Goal: Transaction & Acquisition: Purchase product/service

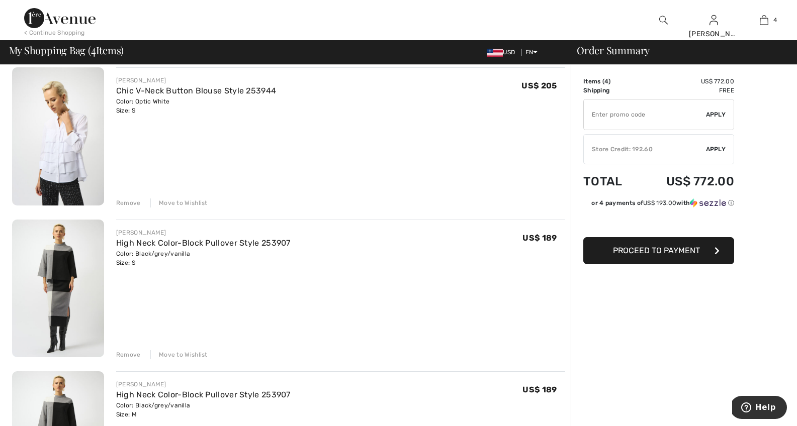
scroll to position [97, 0]
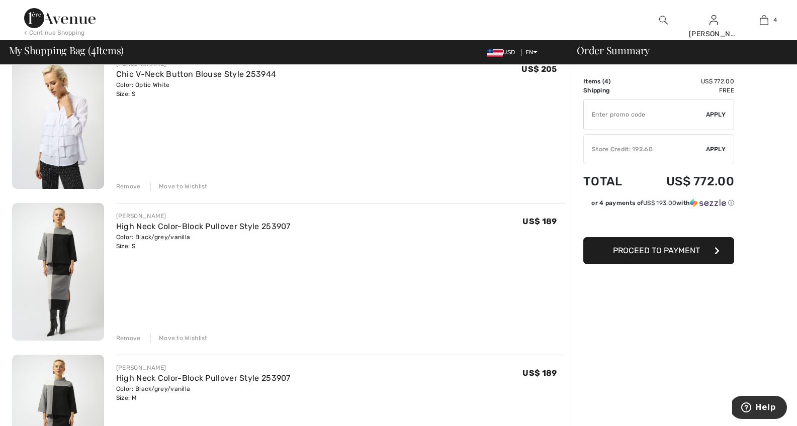
click at [122, 338] on div "Remove" at bounding box center [128, 338] width 25 height 9
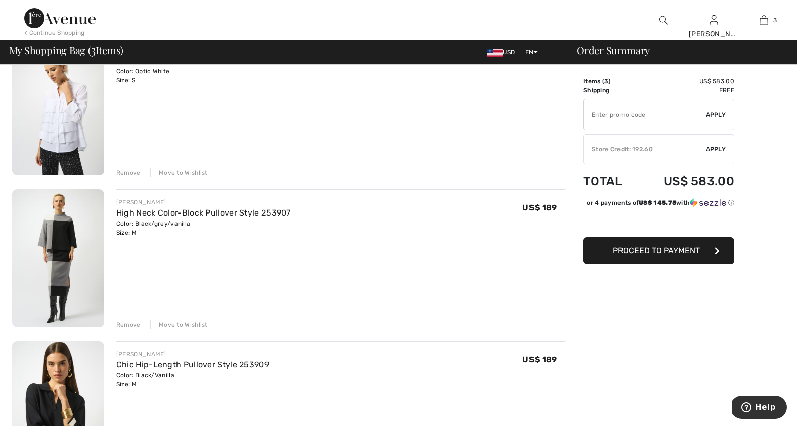
scroll to position [54, 0]
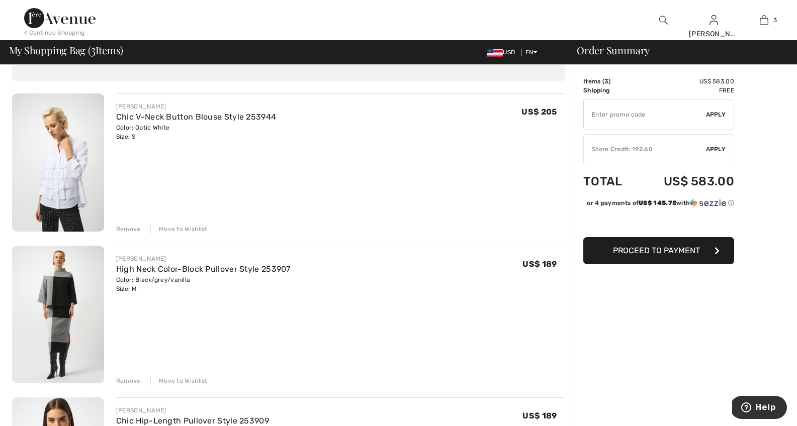
click at [68, 178] on img at bounding box center [58, 163] width 92 height 138
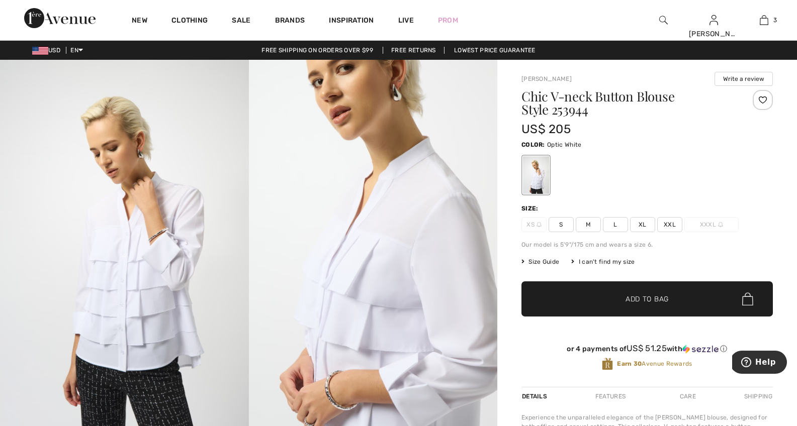
click at [539, 261] on span "Size Guide" at bounding box center [540, 261] width 38 height 9
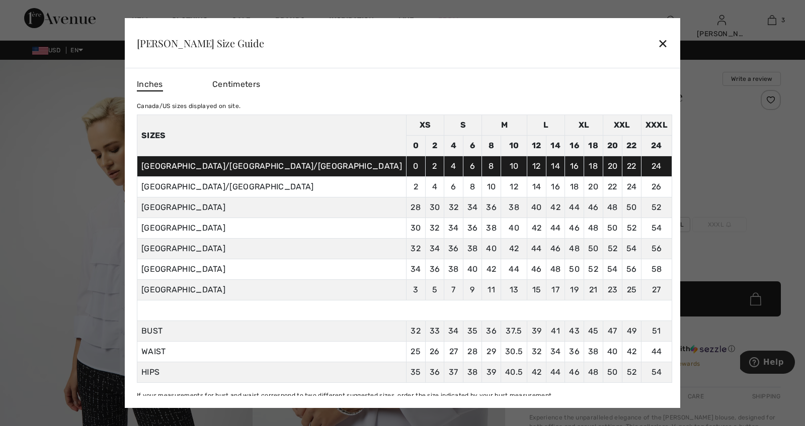
click at [657, 43] on div "✕" at bounding box center [662, 43] width 11 height 21
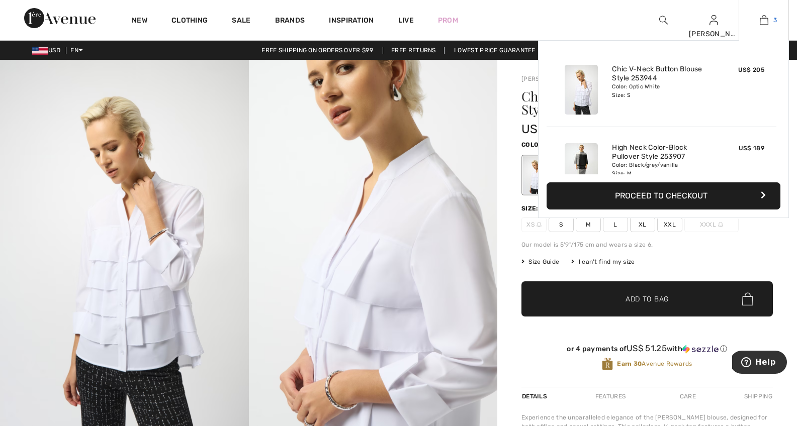
click at [765, 21] on img at bounding box center [764, 20] width 9 height 12
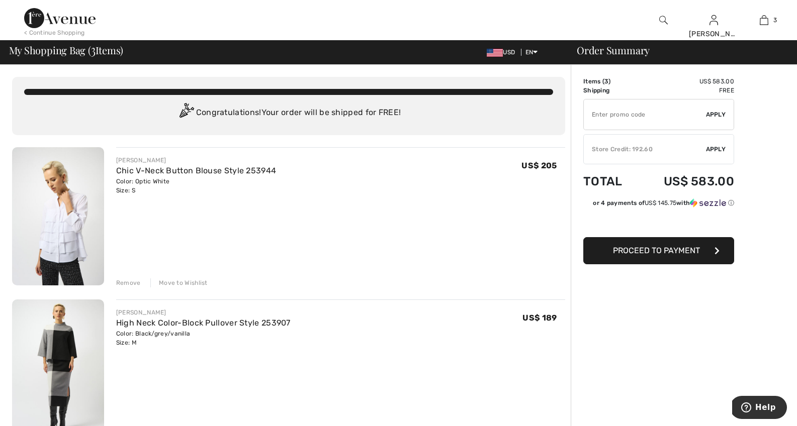
click at [132, 283] on div "Remove" at bounding box center [128, 283] width 25 height 9
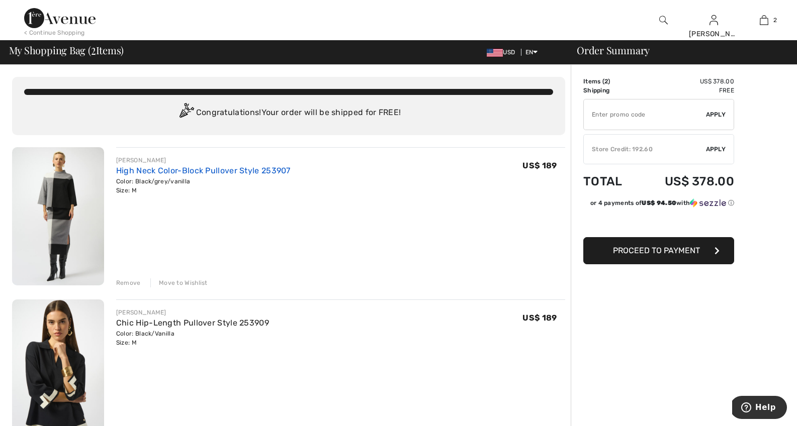
click at [196, 170] on link "High Neck Color-Block Pullover Style 253907" at bounding box center [203, 171] width 174 height 10
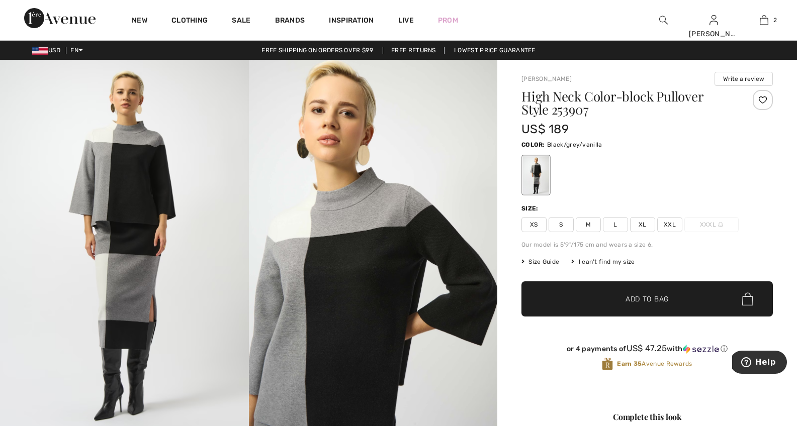
click at [663, 22] on img at bounding box center [663, 20] width 9 height 12
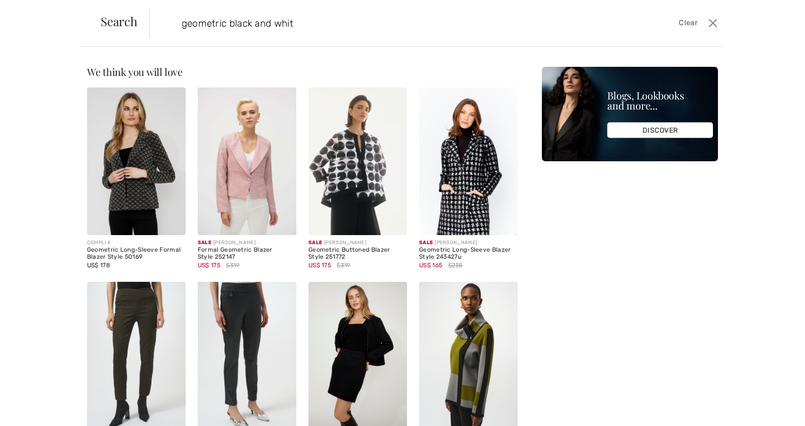
type input "geometric black and white"
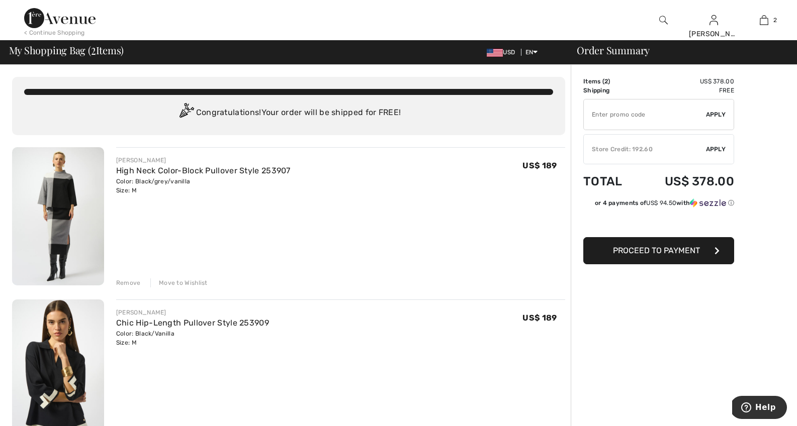
click at [663, 18] on img at bounding box center [663, 20] width 9 height 12
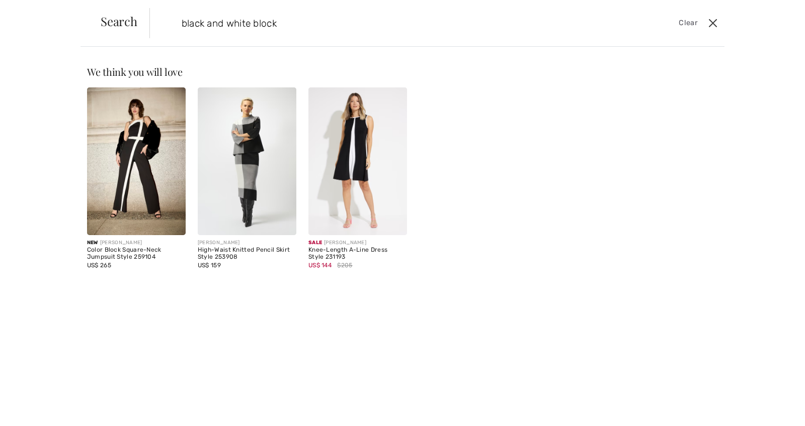
type input "black and white block"
click at [713, 22] on button "Close" at bounding box center [712, 23] width 15 height 16
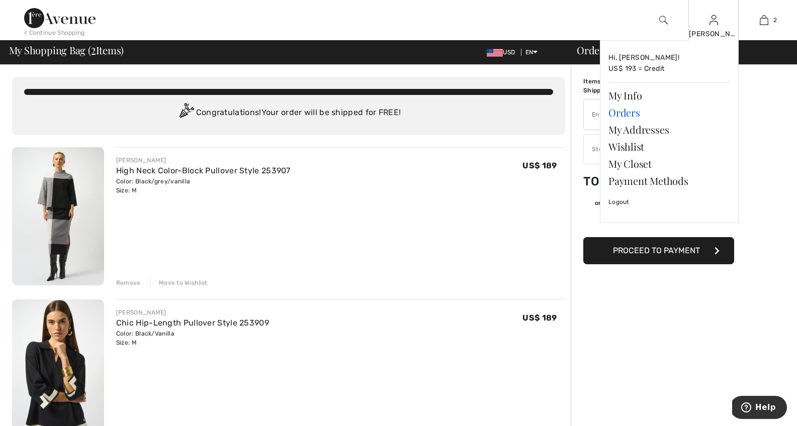
click at [636, 109] on link "Orders" at bounding box center [669, 112] width 122 height 17
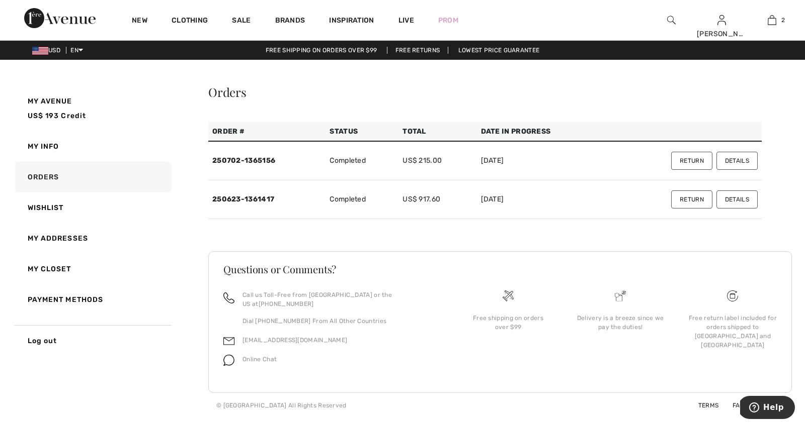
click at [741, 160] on button "Details" at bounding box center [736, 161] width 41 height 18
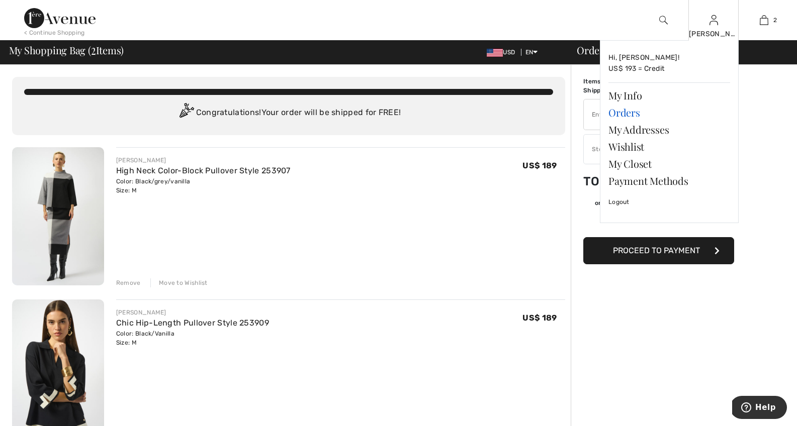
click at [628, 113] on link "Orders" at bounding box center [669, 112] width 122 height 17
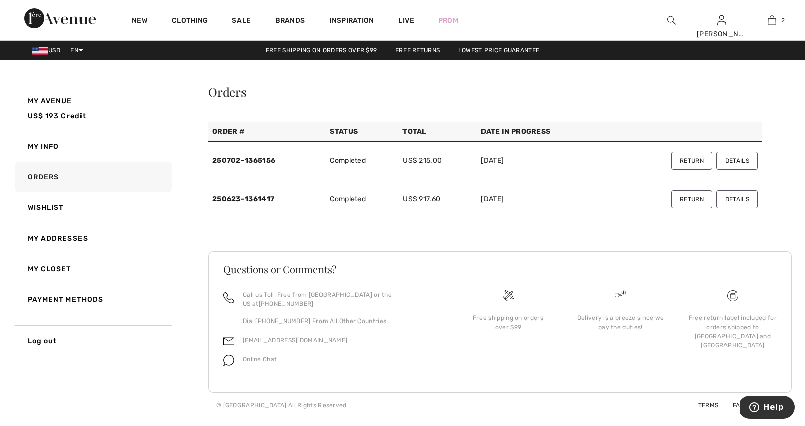
click at [736, 198] on button "Details" at bounding box center [736, 200] width 41 height 18
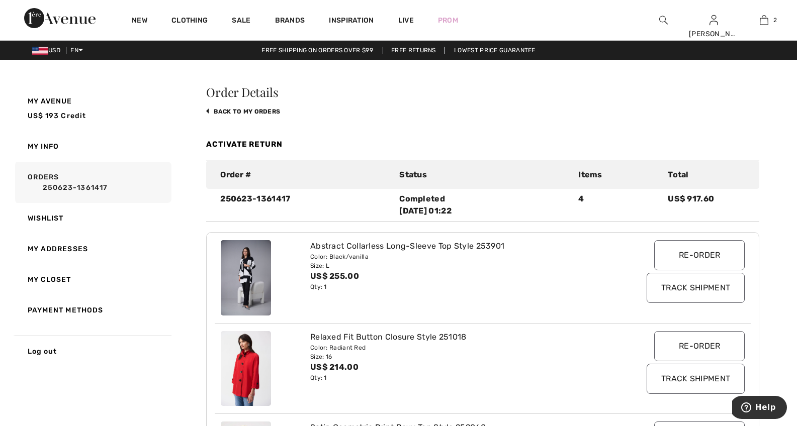
click at [664, 21] on img at bounding box center [663, 20] width 9 height 12
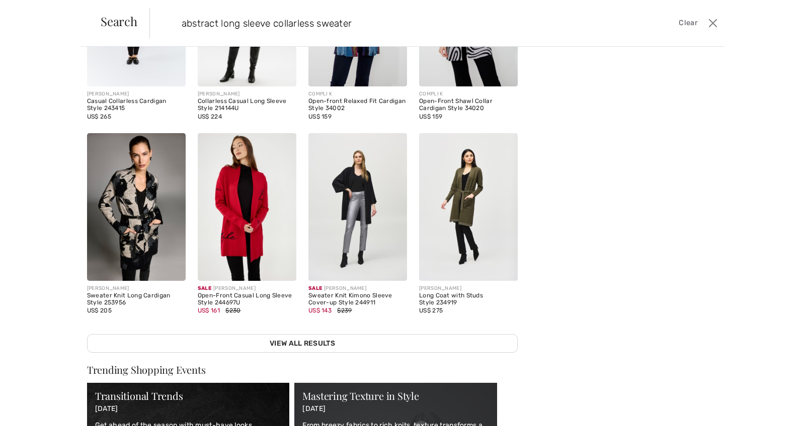
scroll to position [208, 0]
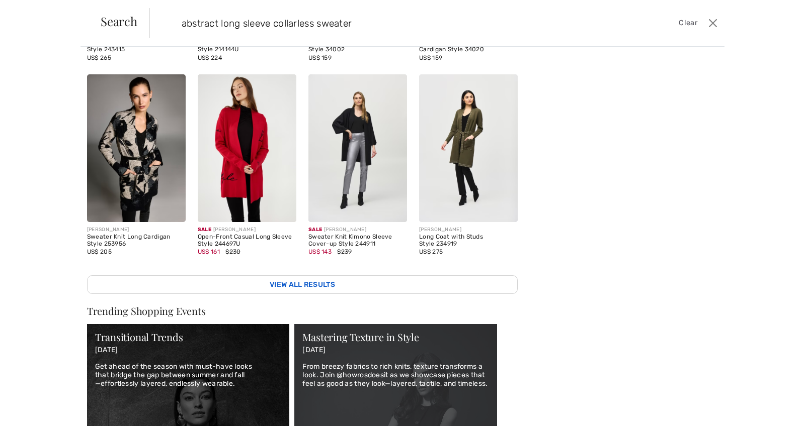
type input "abstract long sleeve collarless sweater"
click at [283, 276] on link "View All Results" at bounding box center [302, 285] width 430 height 19
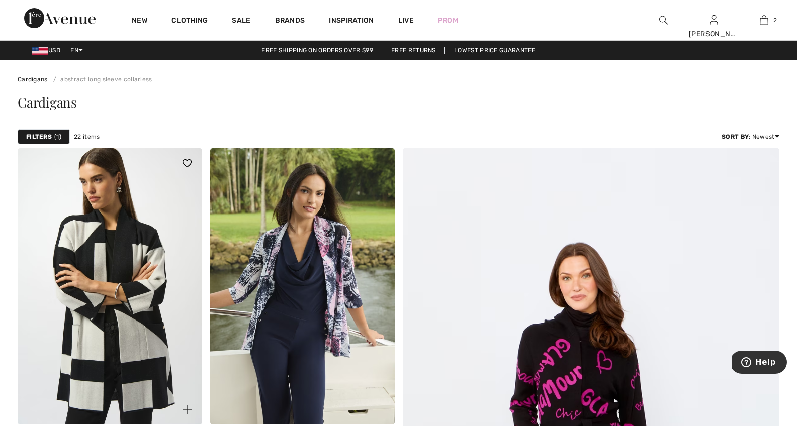
click at [119, 271] on img at bounding box center [110, 286] width 185 height 277
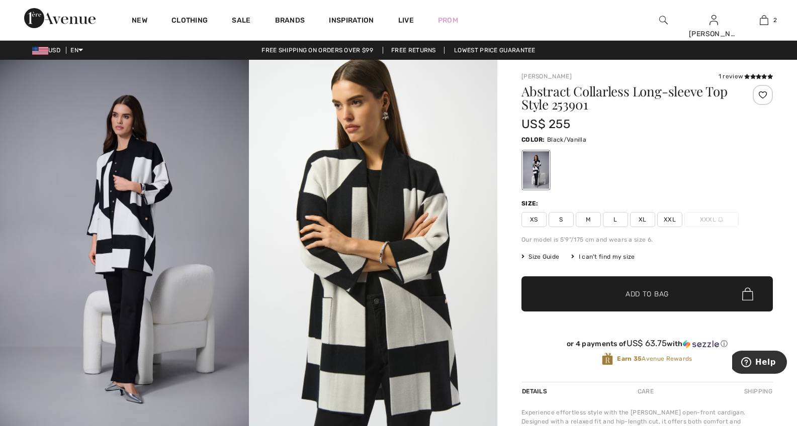
click at [564, 218] on span "S" at bounding box center [561, 219] width 25 height 15
click at [611, 298] on span "✔ Added to Bag" at bounding box center [631, 294] width 61 height 11
click at [663, 23] on img at bounding box center [663, 20] width 9 height 12
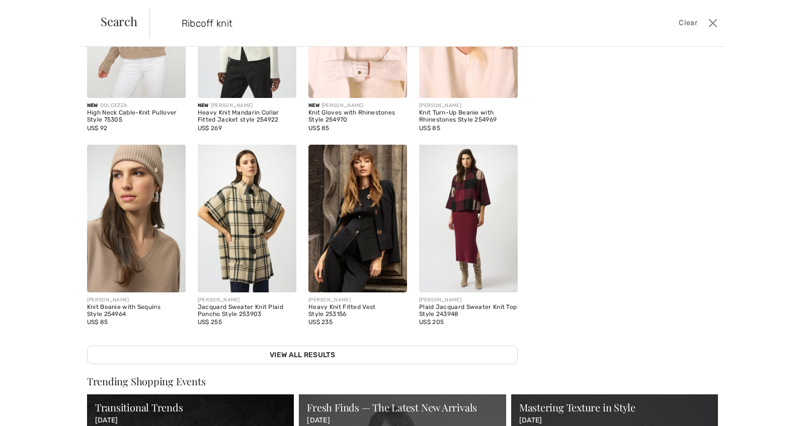
scroll to position [153, 0]
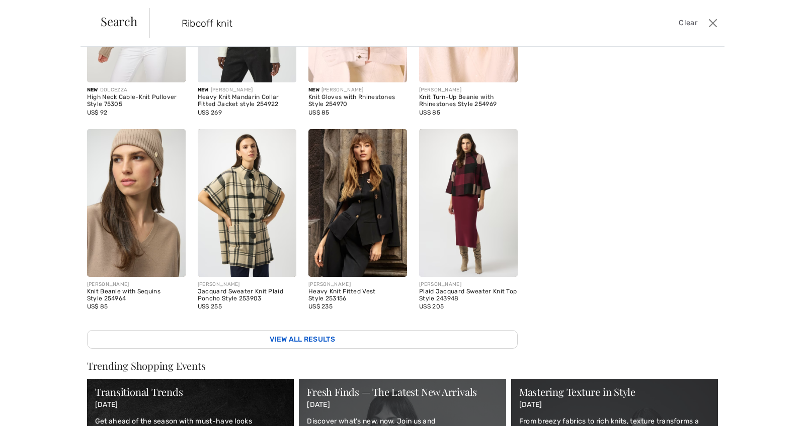
type input "Ribcoff knit"
click at [317, 333] on link "View All Results" at bounding box center [302, 339] width 430 height 19
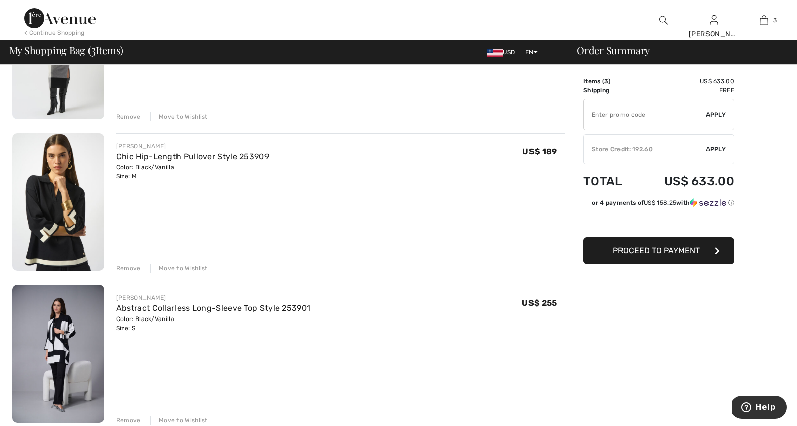
scroll to position [185, 0]
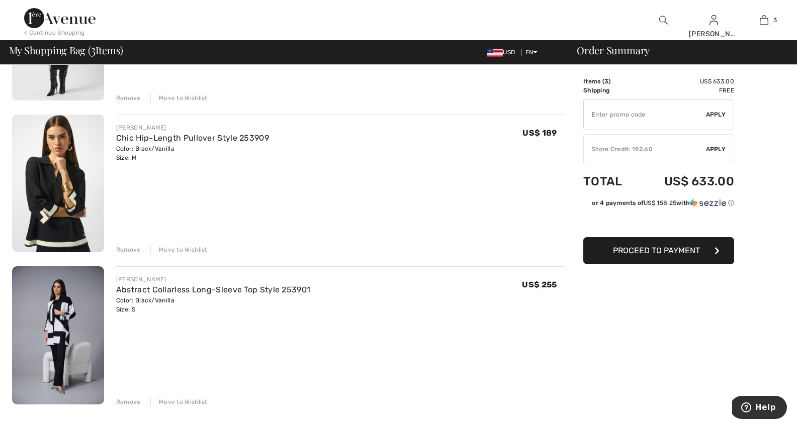
click at [83, 344] on img at bounding box center [58, 336] width 92 height 138
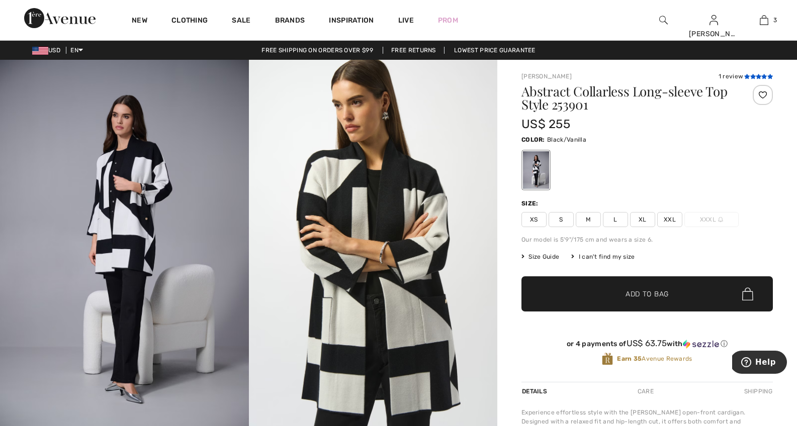
click at [744, 74] on icon at bounding box center [747, 76] width 6 height 5
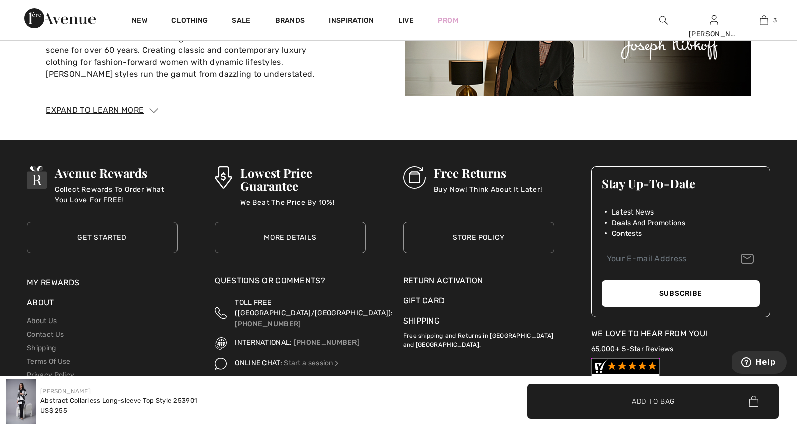
scroll to position [1585, 0]
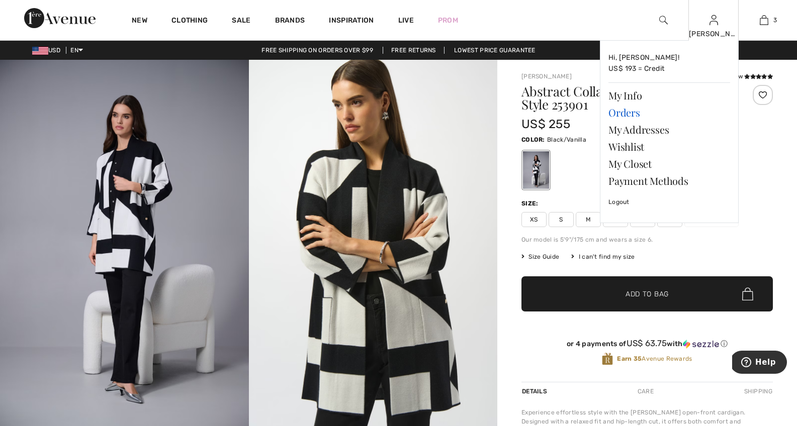
click at [630, 114] on link "Orders" at bounding box center [669, 112] width 122 height 17
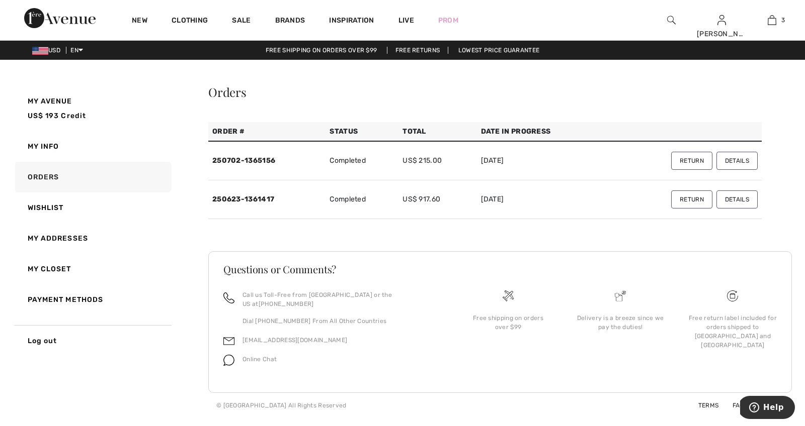
click at [735, 198] on button "Details" at bounding box center [736, 200] width 41 height 18
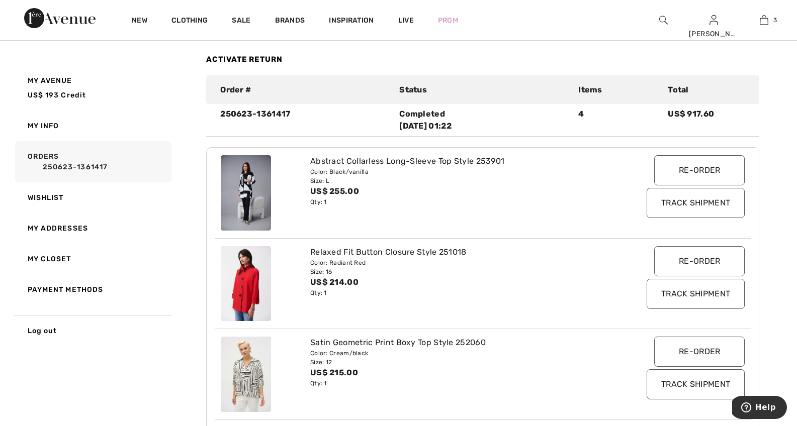
scroll to position [87, 0]
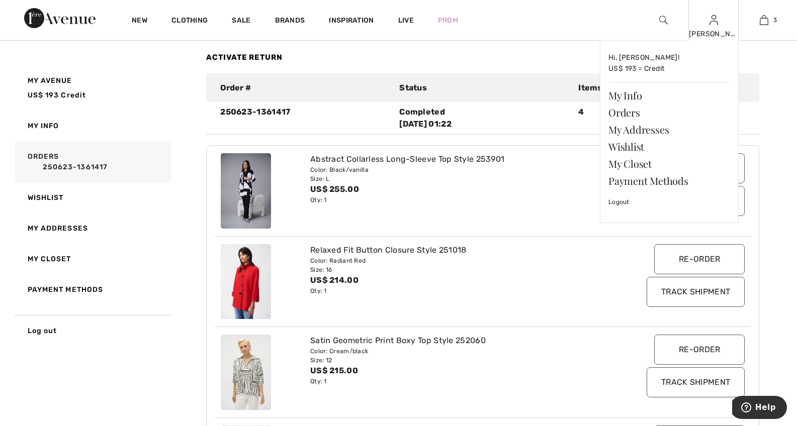
click at [717, 30] on div "[PERSON_NAME]" at bounding box center [713, 34] width 49 height 11
click at [715, 26] on img at bounding box center [714, 20] width 9 height 12
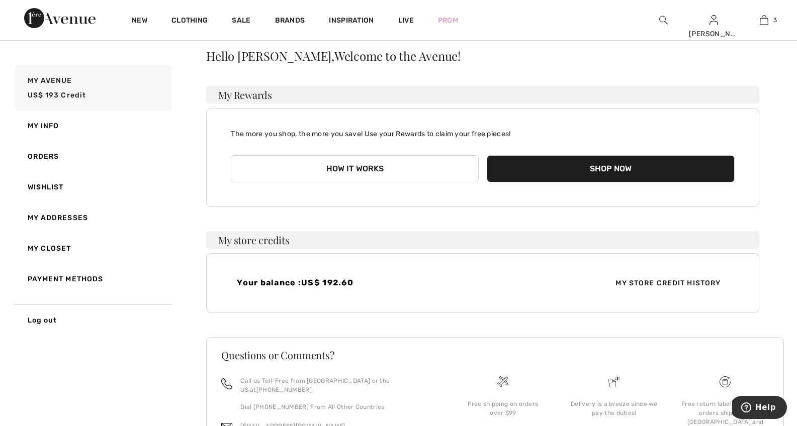
scroll to position [105, 0]
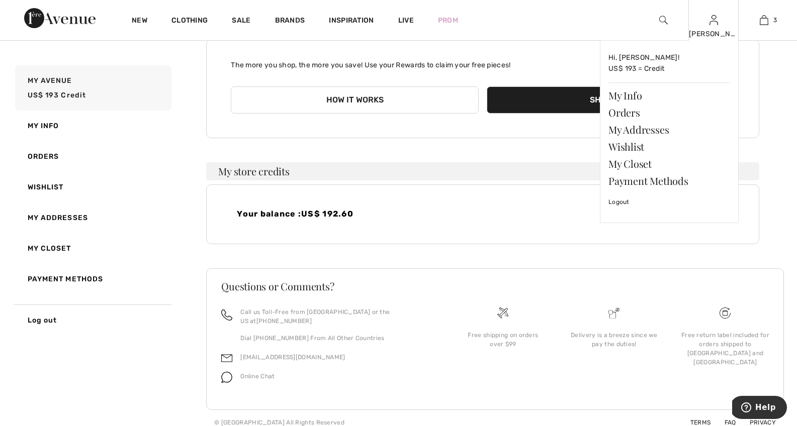
click at [715, 22] on img at bounding box center [714, 20] width 9 height 12
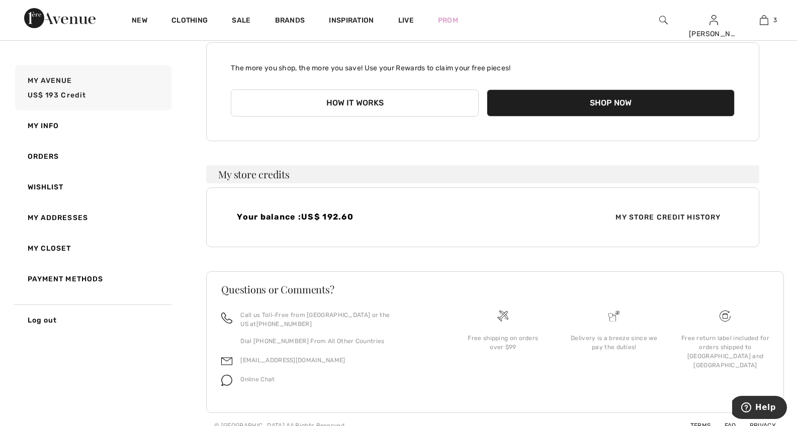
scroll to position [105, 0]
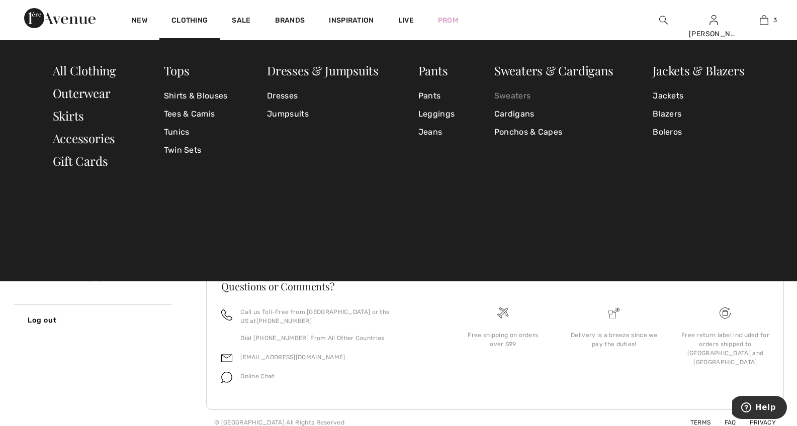
click at [509, 94] on link "Sweaters" at bounding box center [553, 96] width 119 height 18
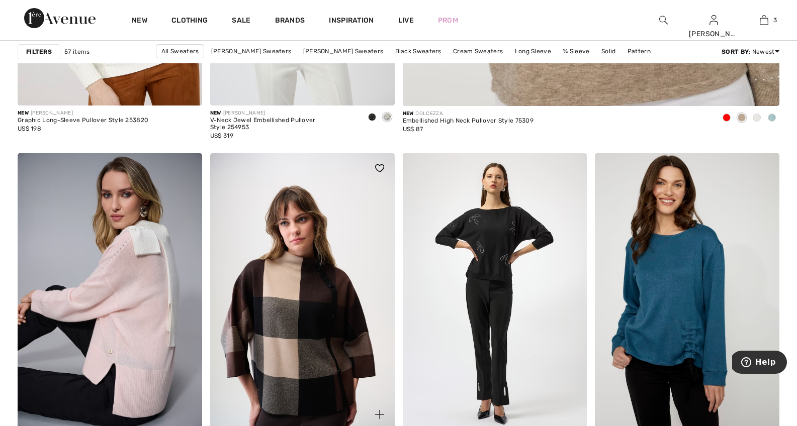
scroll to position [730, 0]
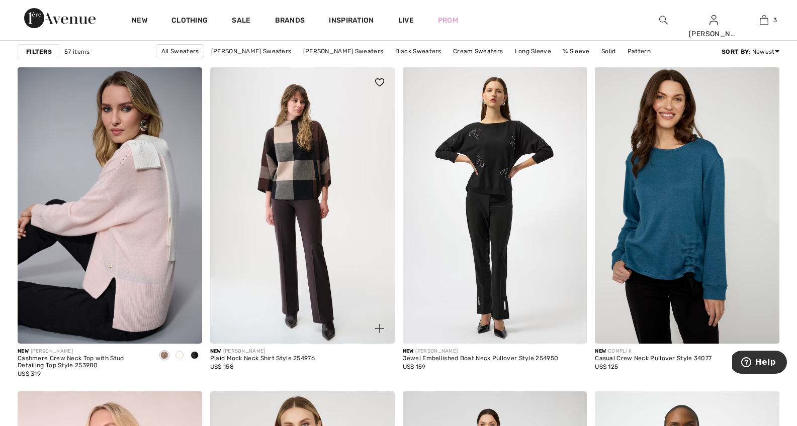
click at [300, 169] on img at bounding box center [302, 205] width 185 height 277
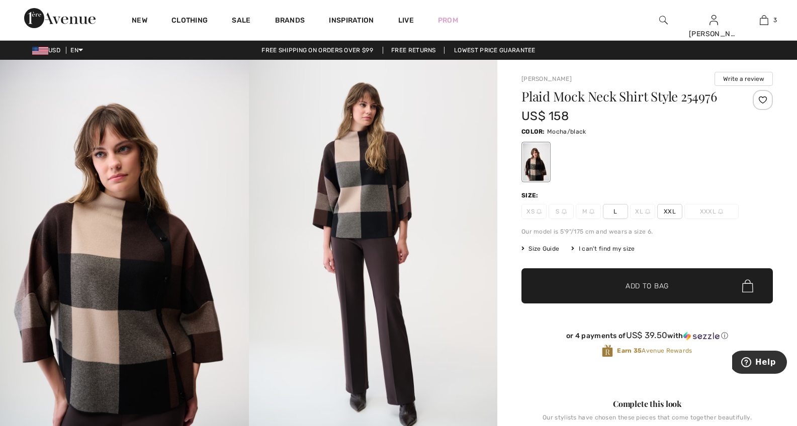
click at [531, 160] on div at bounding box center [536, 162] width 26 height 38
click at [164, 289] on img at bounding box center [124, 246] width 249 height 373
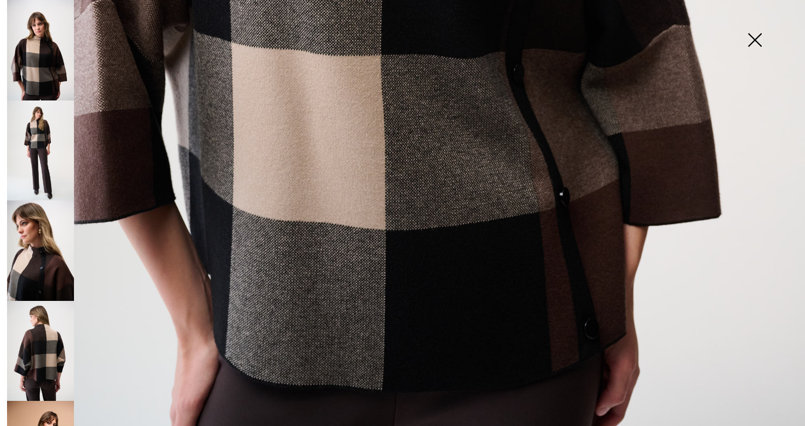
scroll to position [769, 0]
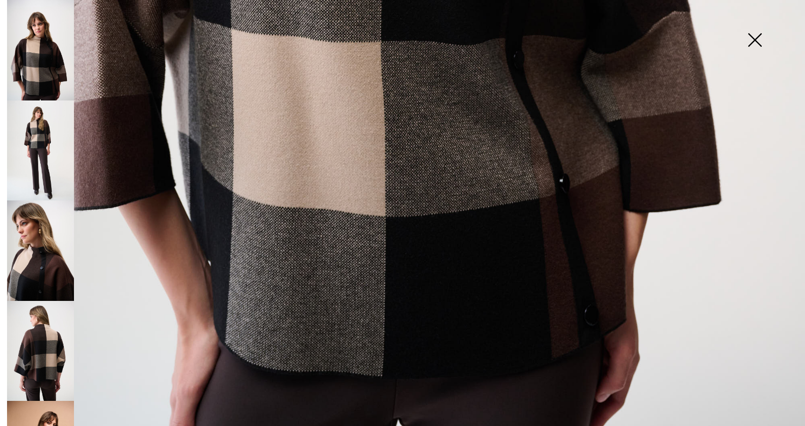
click at [41, 341] on img at bounding box center [40, 351] width 67 height 101
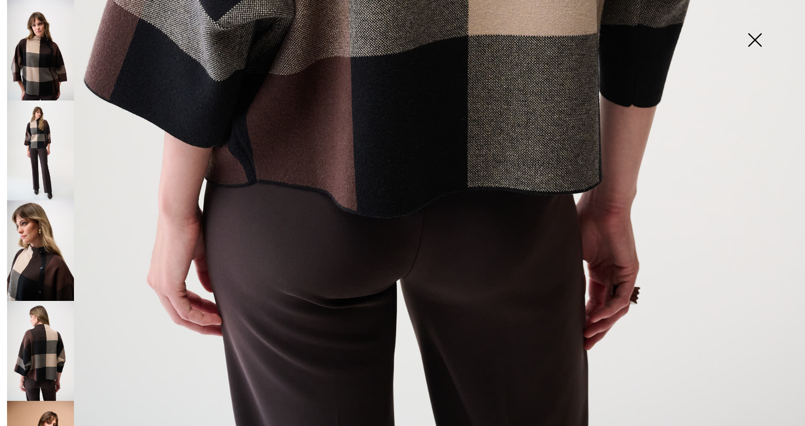
scroll to position [736, 0]
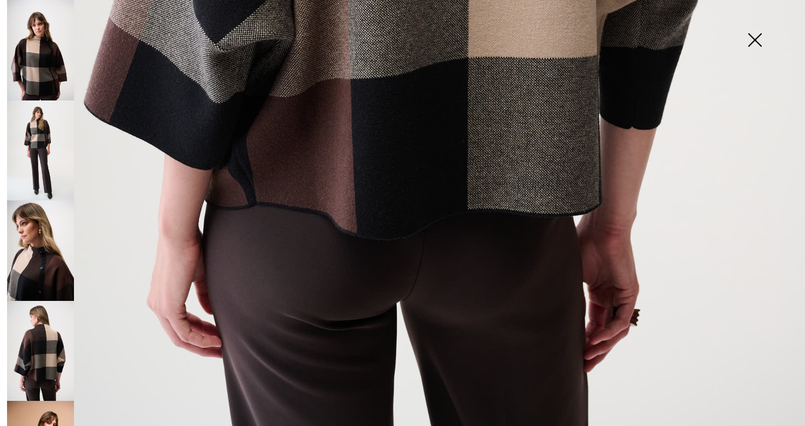
click at [44, 142] on img at bounding box center [40, 151] width 67 height 101
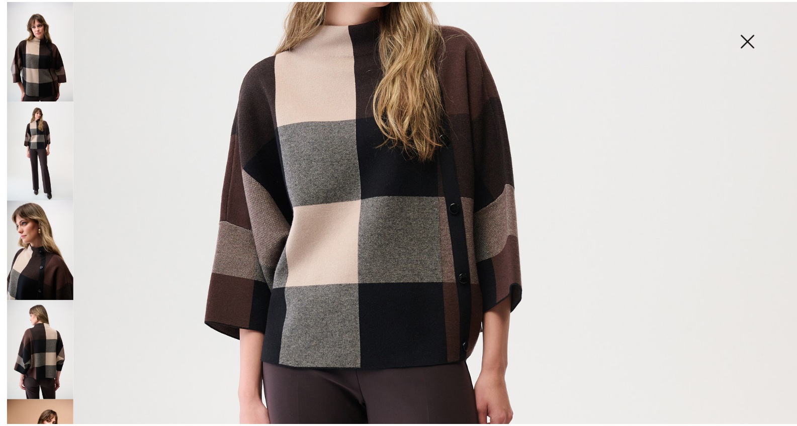
scroll to position [93, 0]
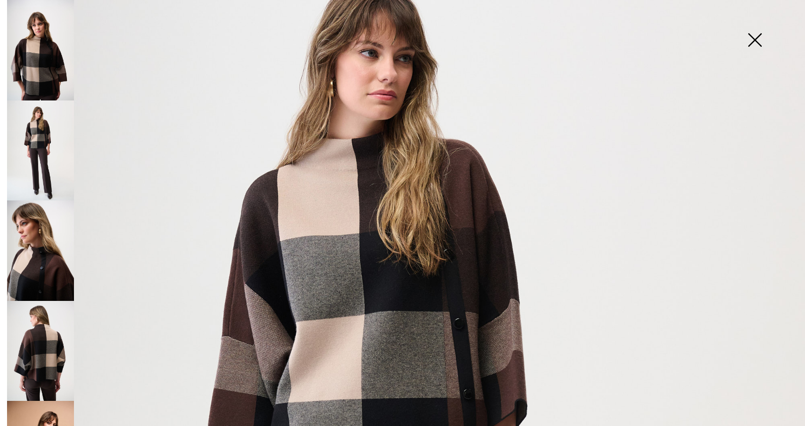
click at [752, 40] on img at bounding box center [754, 41] width 50 height 52
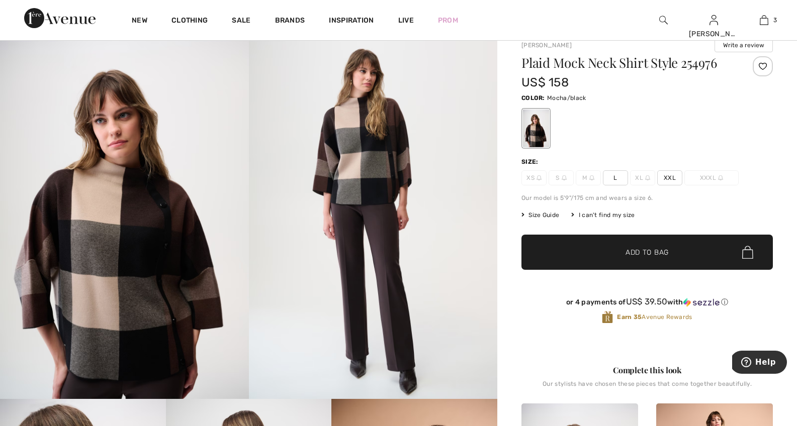
scroll to position [0, 0]
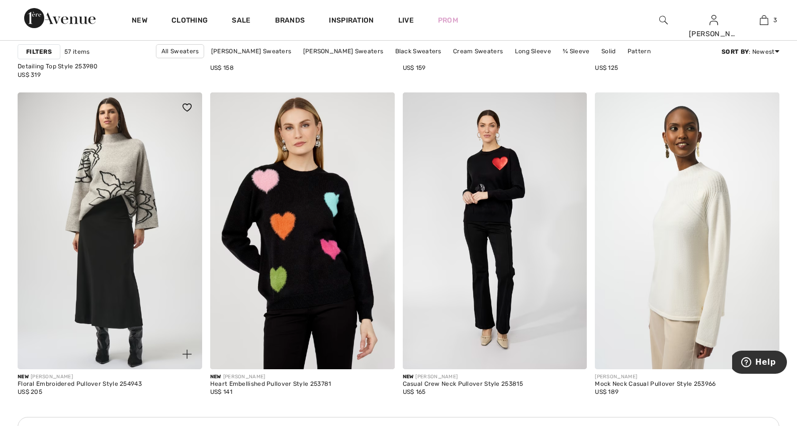
scroll to position [1031, 0]
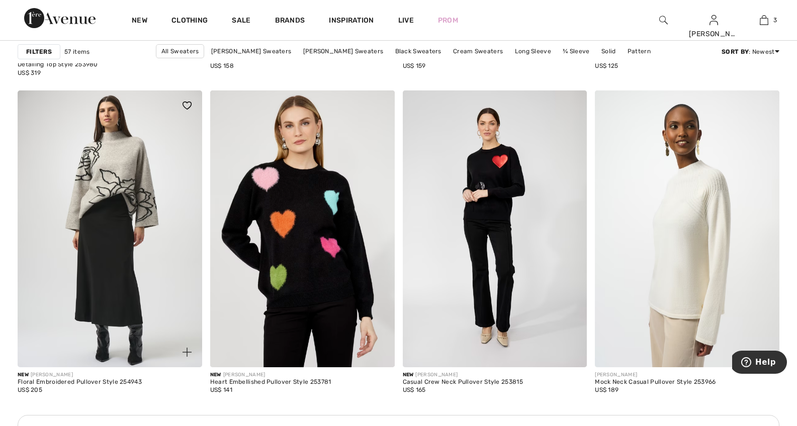
click at [115, 187] on img at bounding box center [110, 229] width 185 height 277
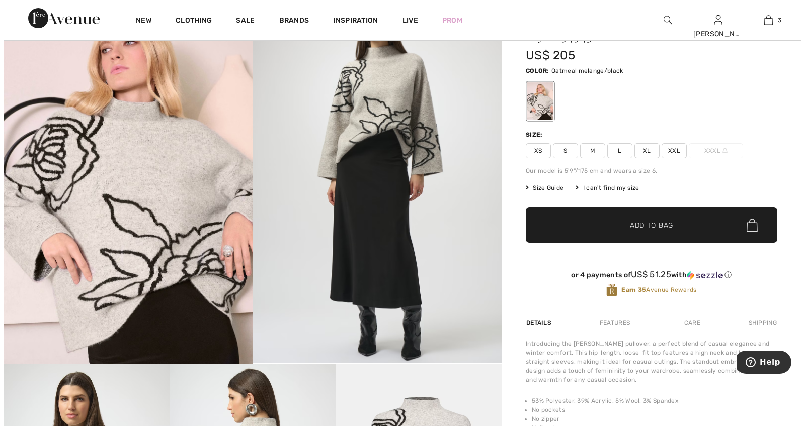
scroll to position [67, 0]
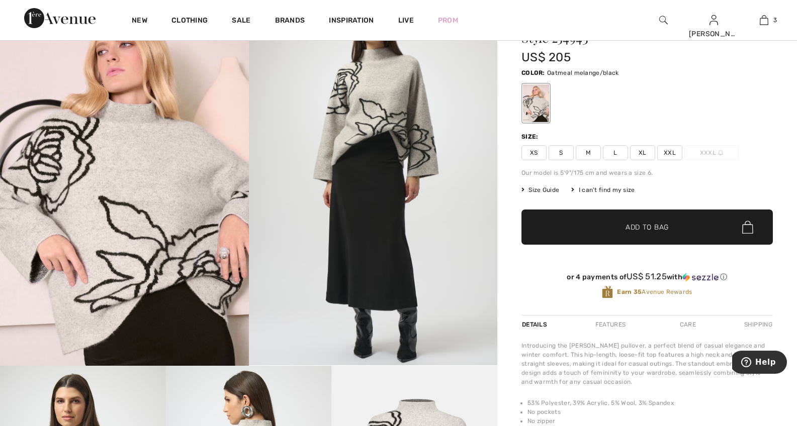
click at [130, 230] on img at bounding box center [124, 179] width 249 height 373
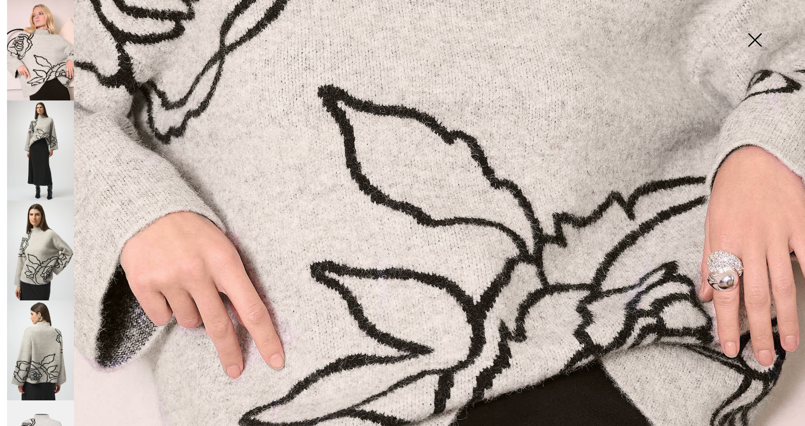
scroll to position [573, 0]
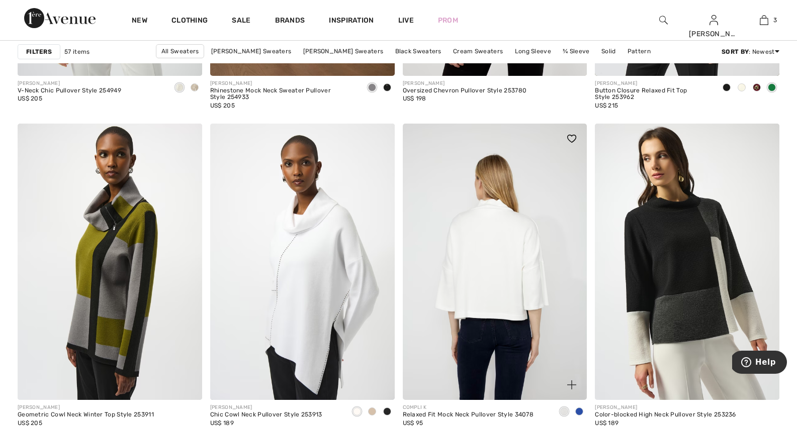
scroll to position [2105, 0]
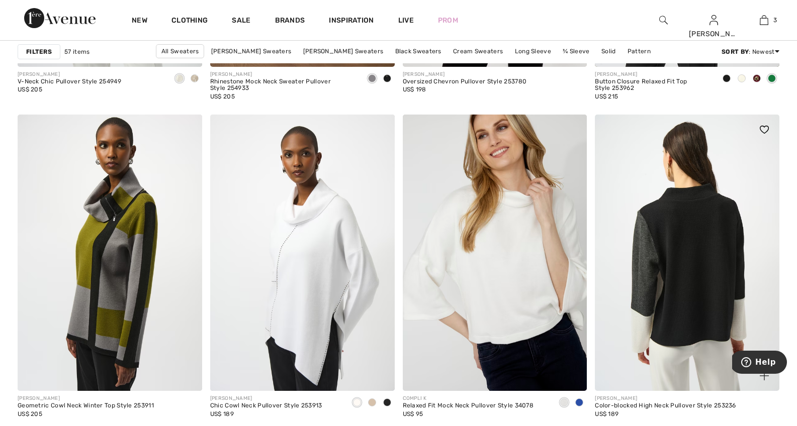
click at [698, 273] on img at bounding box center [687, 253] width 185 height 277
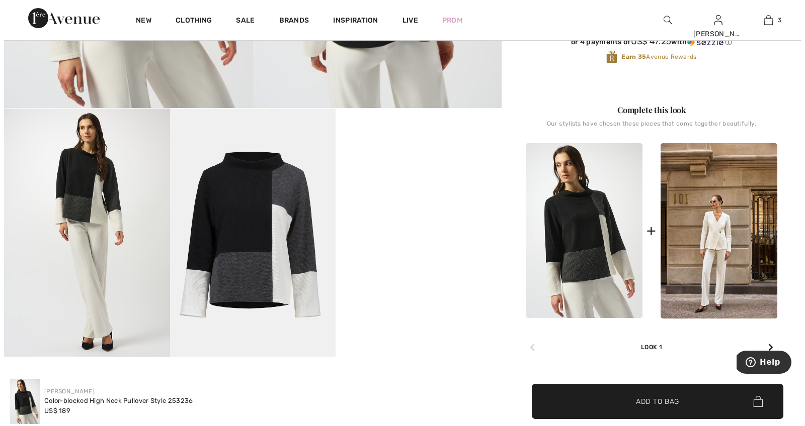
scroll to position [326, 0]
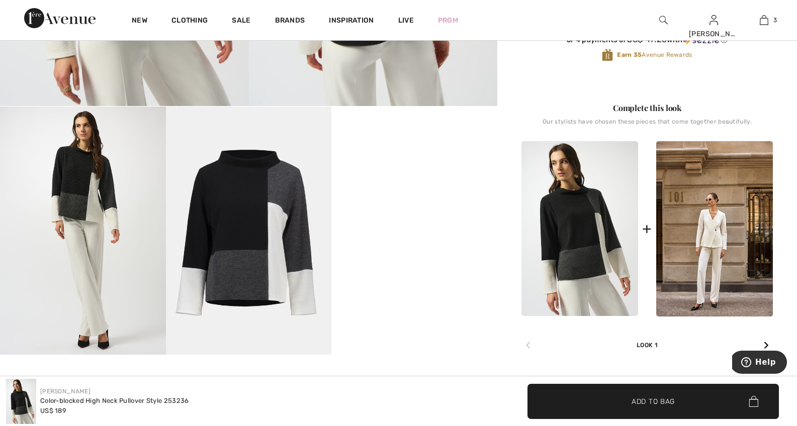
click at [77, 200] on img at bounding box center [83, 231] width 166 height 248
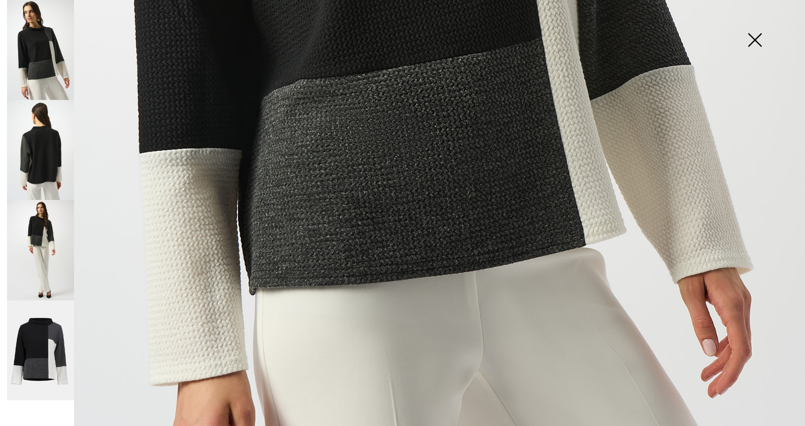
scroll to position [656, 0]
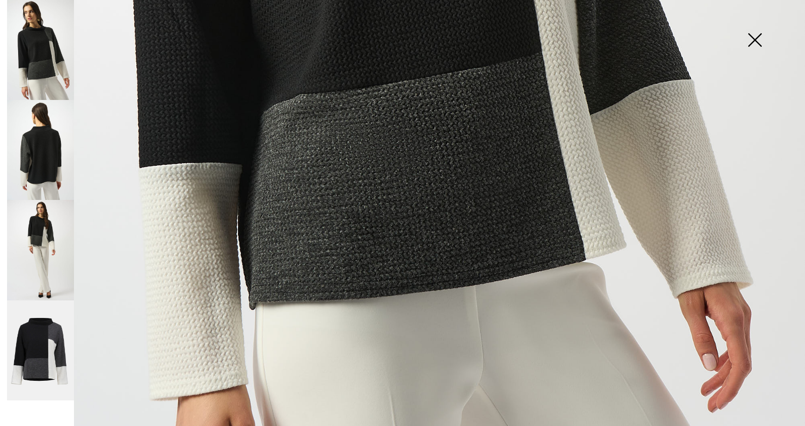
click at [48, 338] on img at bounding box center [40, 351] width 67 height 101
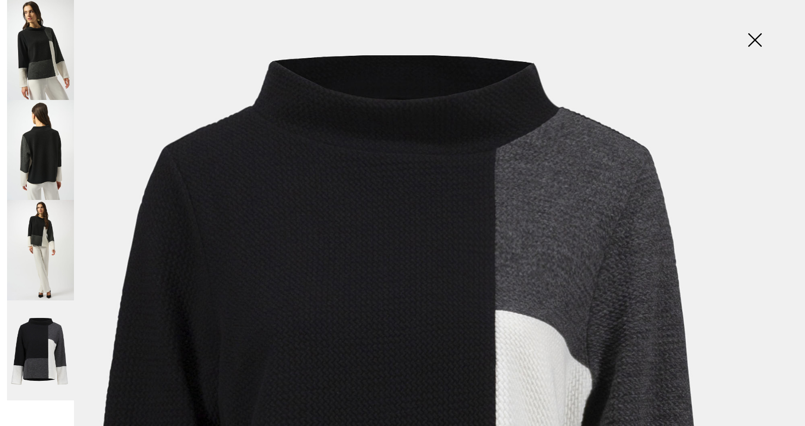
scroll to position [48, 0]
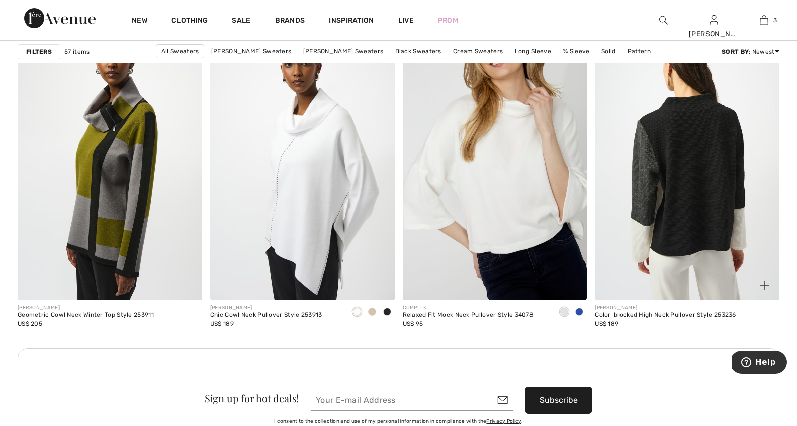
scroll to position [2200, 0]
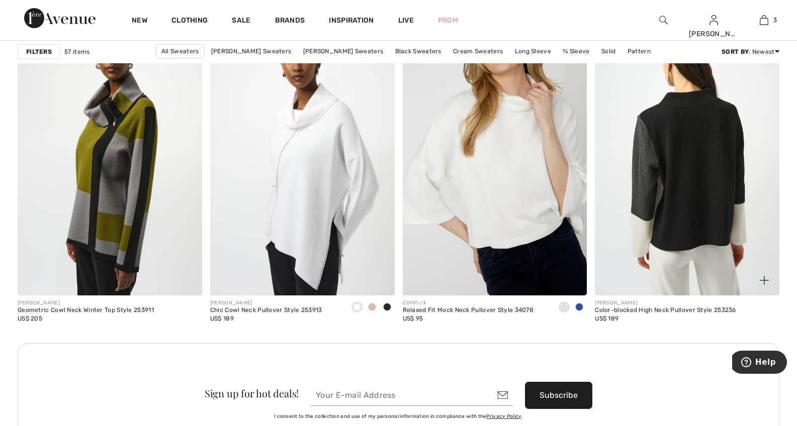
click at [684, 258] on img at bounding box center [687, 157] width 185 height 277
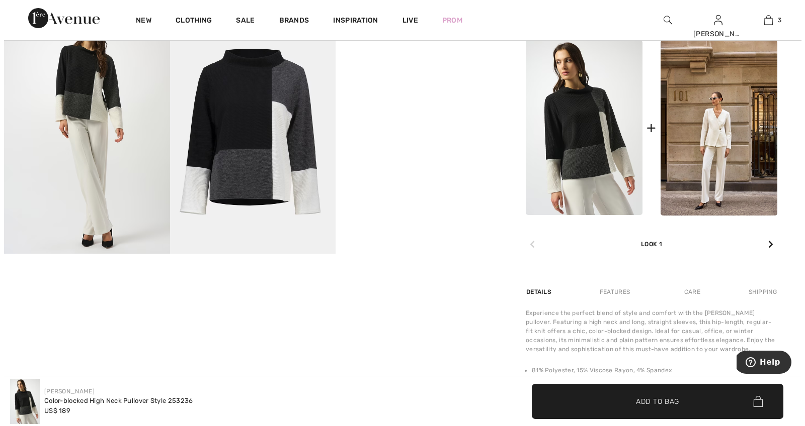
scroll to position [371, 0]
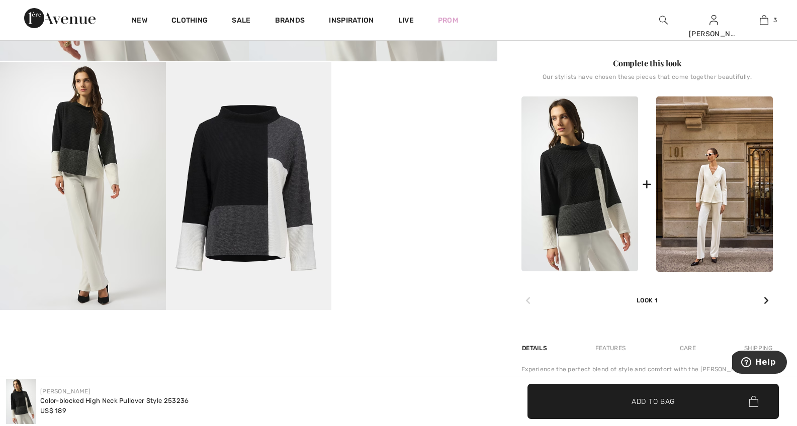
click at [578, 197] on img at bounding box center [579, 184] width 117 height 175
click at [470, 145] on video "Your browser does not support the video tag." at bounding box center [414, 103] width 166 height 83
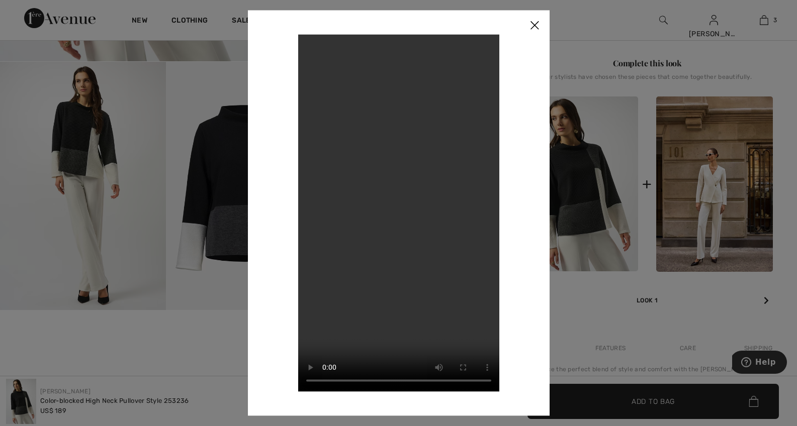
click at [426, 205] on video "Your browser does not support the video tag." at bounding box center [398, 213] width 201 height 358
click at [432, 186] on video "Your browser does not support the video tag." at bounding box center [398, 213] width 201 height 358
click at [458, 243] on video "Your browser does not support the video tag." at bounding box center [398, 213] width 201 height 358
click at [535, 23] on img at bounding box center [534, 25] width 30 height 31
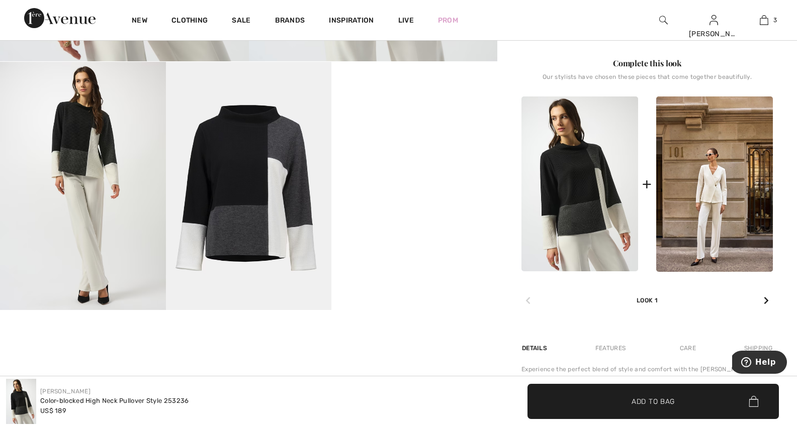
click at [247, 182] on img at bounding box center [249, 186] width 166 height 248
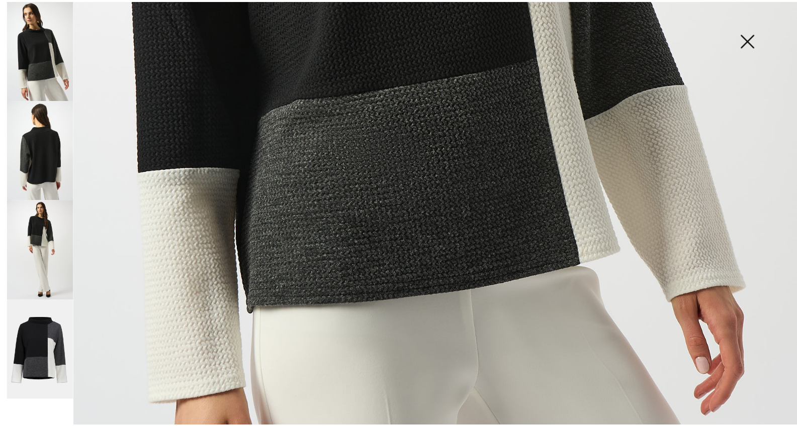
scroll to position [672, 0]
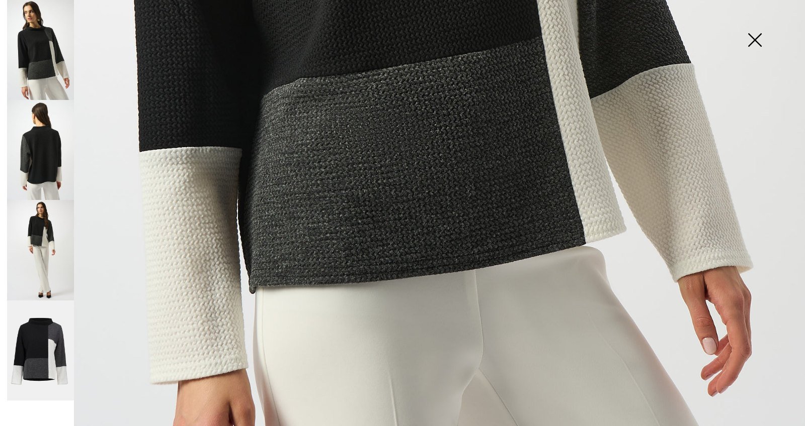
click at [751, 40] on img at bounding box center [754, 41] width 50 height 52
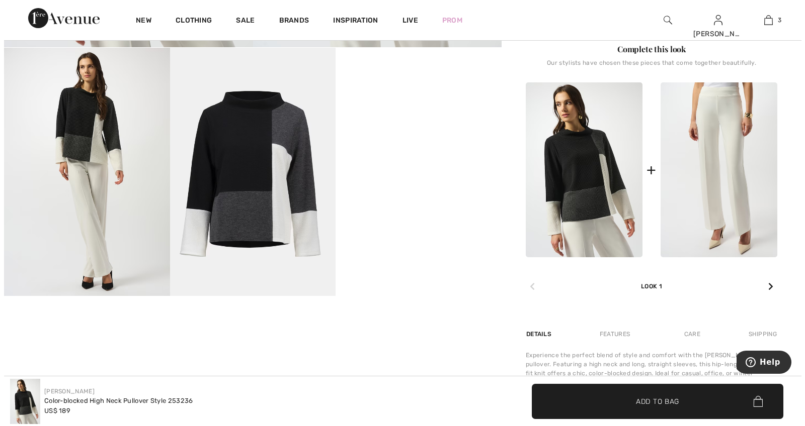
scroll to position [383, 0]
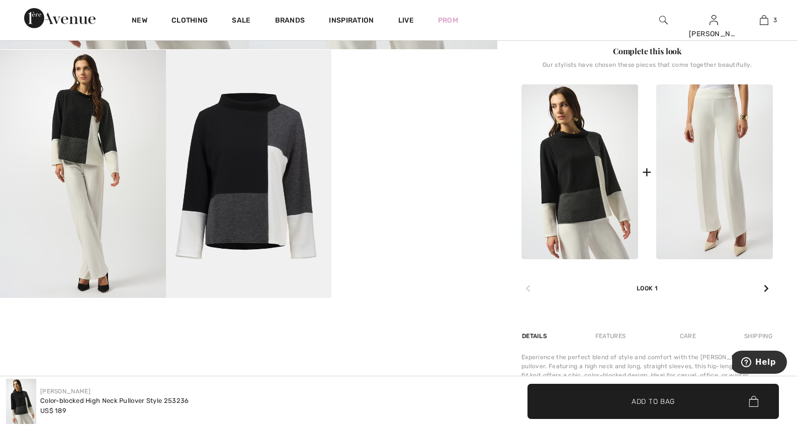
click at [714, 186] on img at bounding box center [714, 172] width 117 height 176
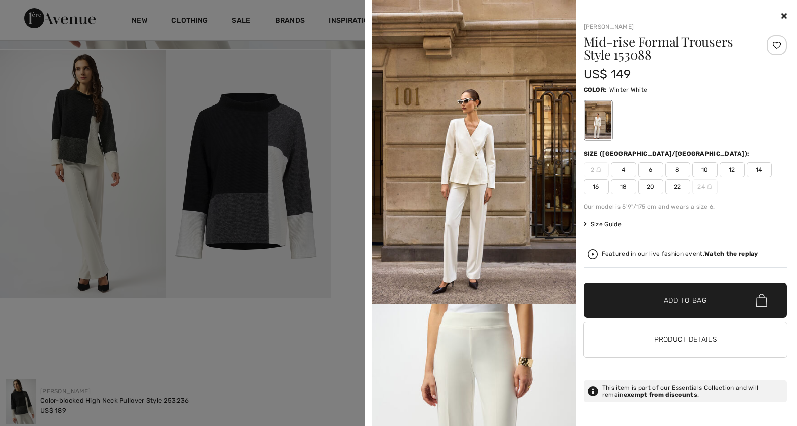
click at [476, 170] on img at bounding box center [474, 152] width 204 height 305
click at [594, 119] on div at bounding box center [598, 121] width 26 height 38
click at [785, 17] on icon at bounding box center [784, 16] width 6 height 8
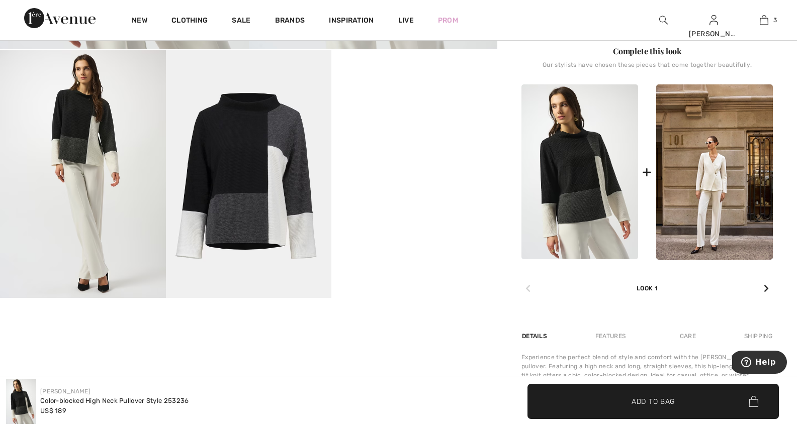
click at [98, 128] on img at bounding box center [83, 174] width 166 height 248
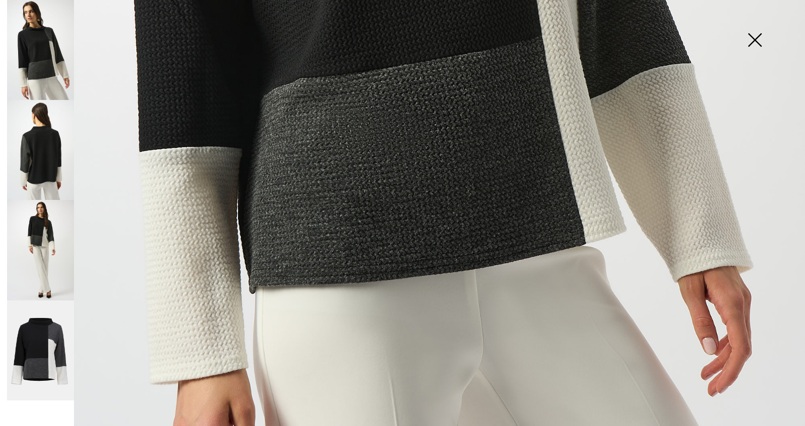
scroll to position [670, 0]
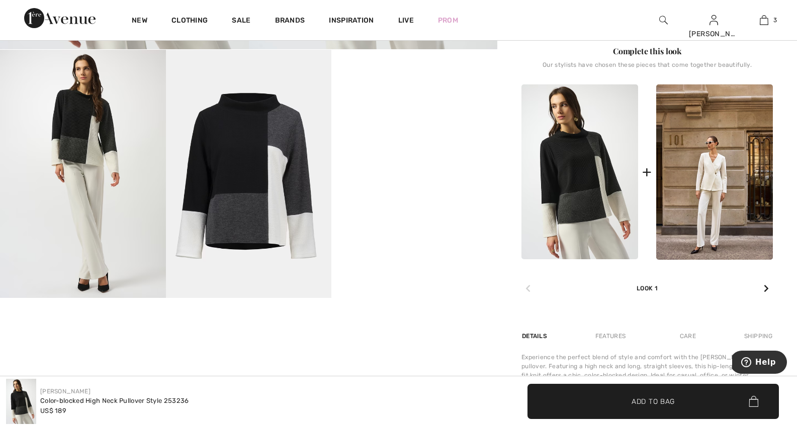
click at [250, 168] on img at bounding box center [249, 174] width 166 height 248
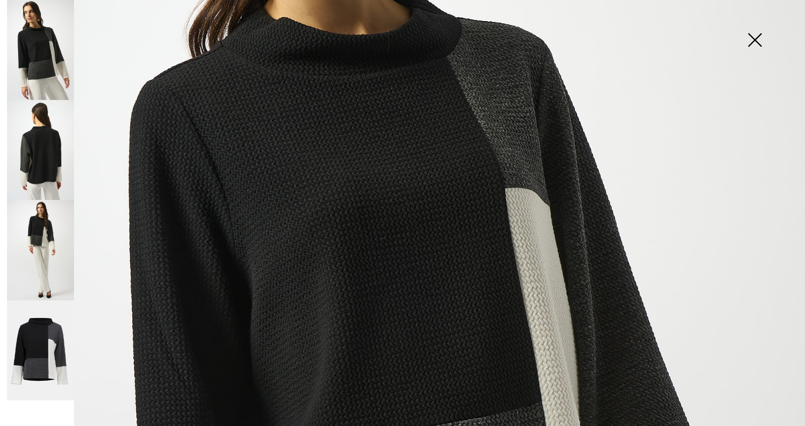
scroll to position [307, 0]
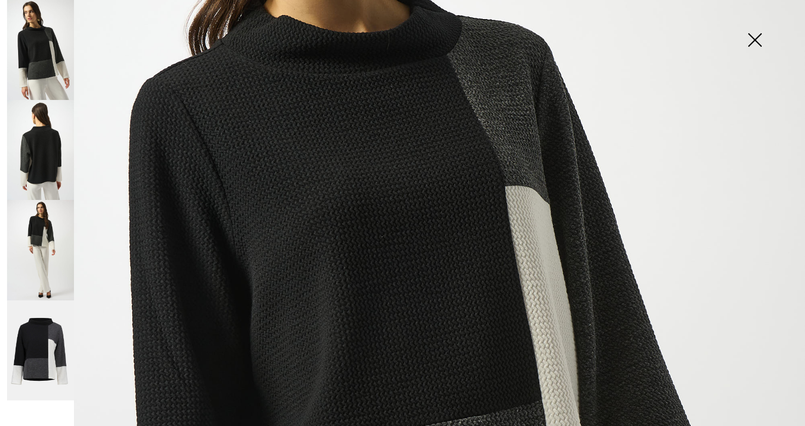
click at [47, 147] on img at bounding box center [40, 150] width 67 height 100
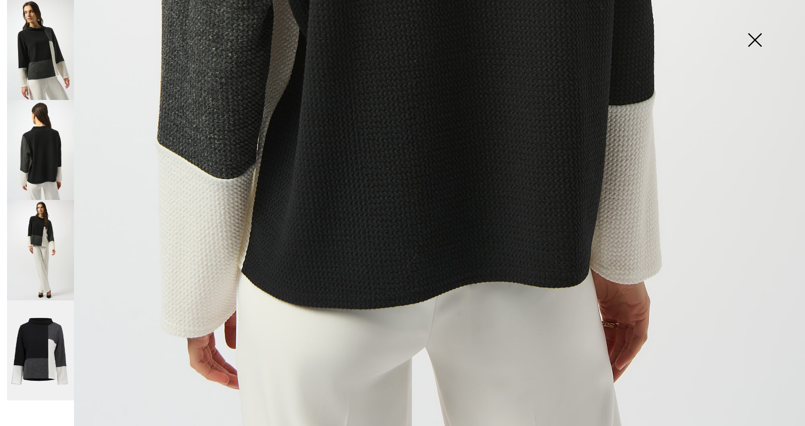
scroll to position [768, 0]
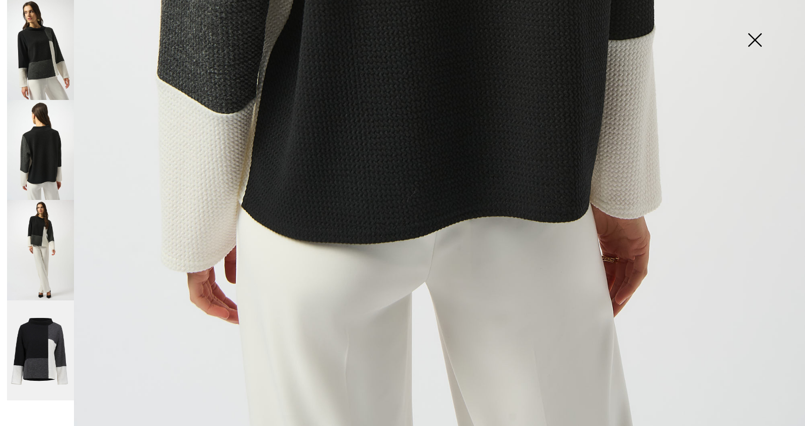
click at [48, 250] on img at bounding box center [40, 250] width 67 height 100
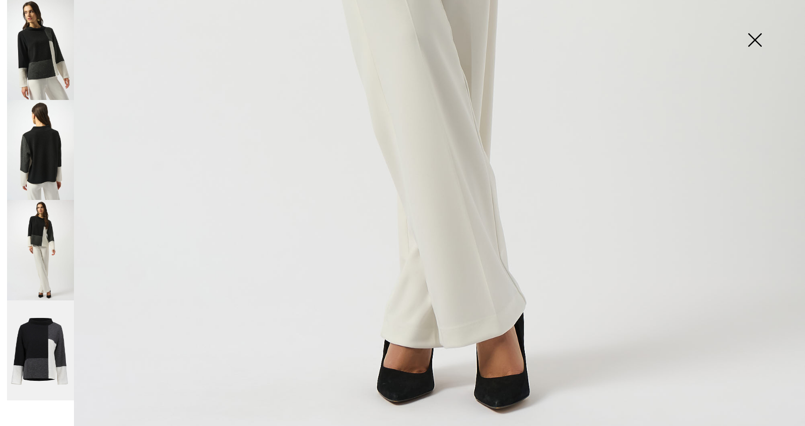
click at [44, 339] on img at bounding box center [40, 351] width 67 height 101
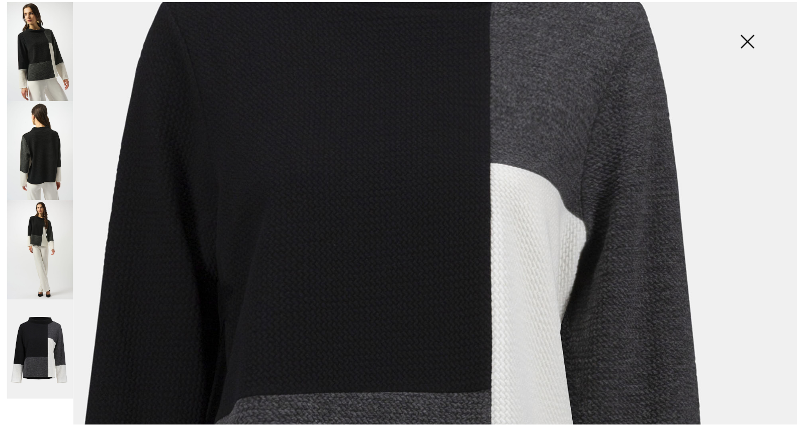
scroll to position [84, 0]
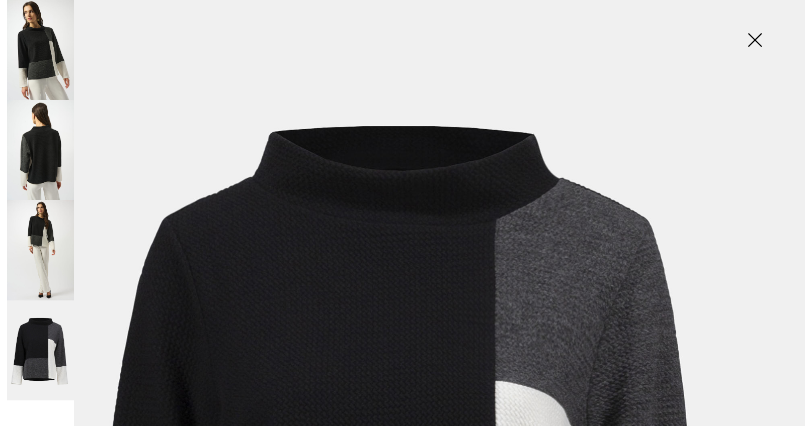
click at [751, 38] on img at bounding box center [754, 41] width 50 height 52
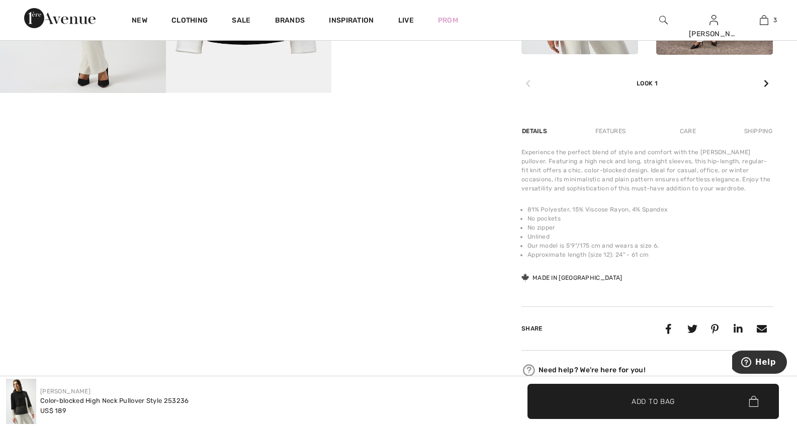
scroll to position [562, 0]
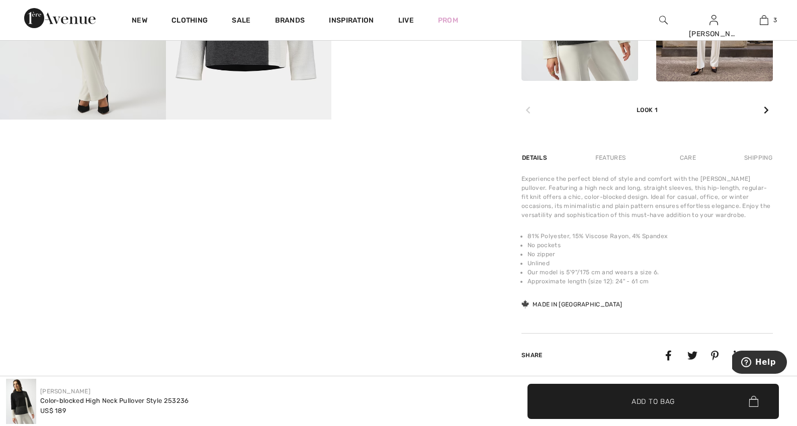
click at [541, 159] on div "Details" at bounding box center [535, 158] width 28 height 18
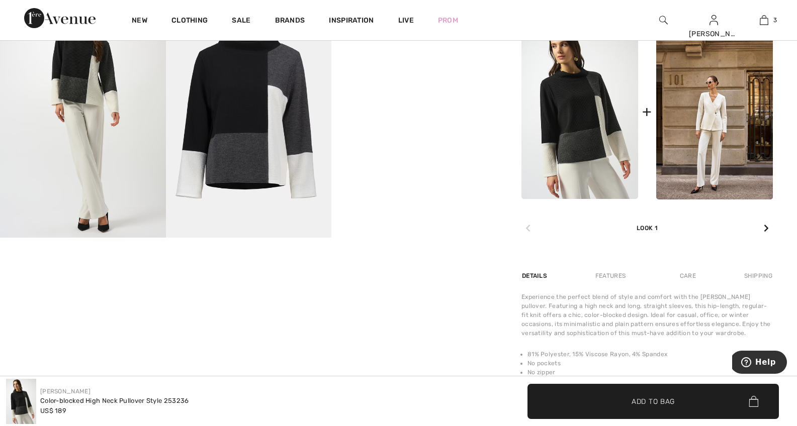
scroll to position [495, 0]
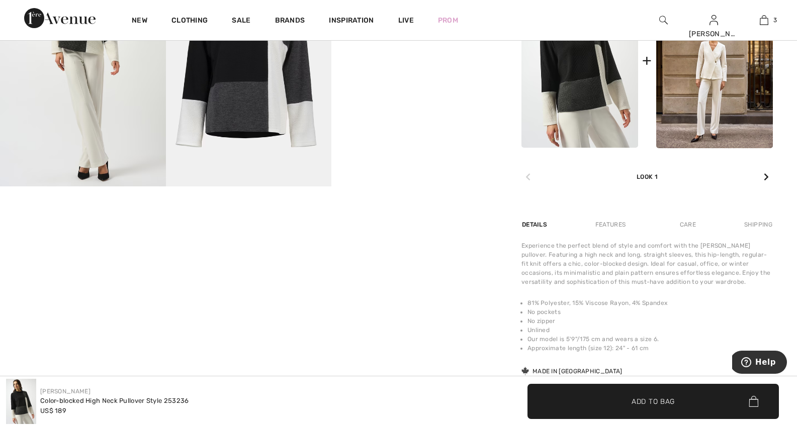
click at [692, 226] on div "Care" at bounding box center [687, 225] width 33 height 18
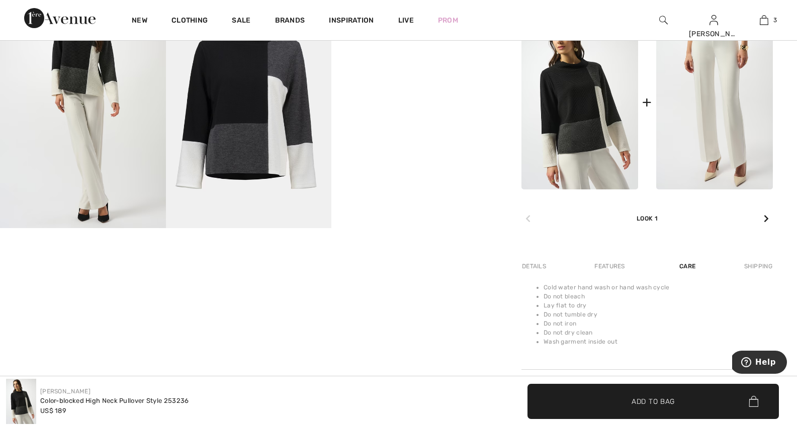
scroll to position [385, 0]
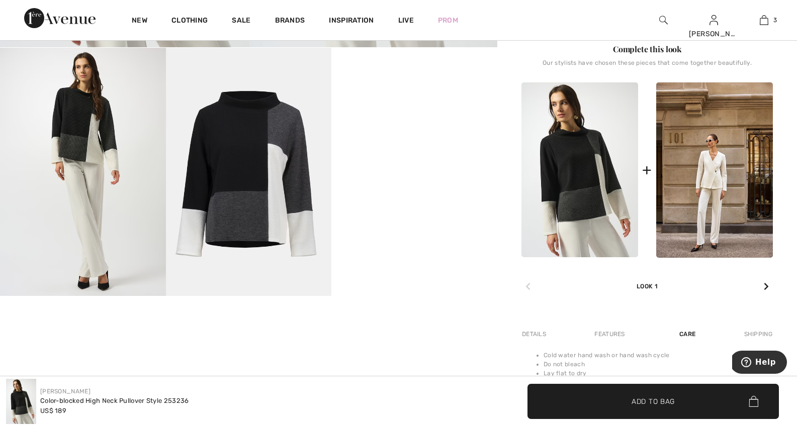
click at [585, 153] on img at bounding box center [579, 169] width 117 height 175
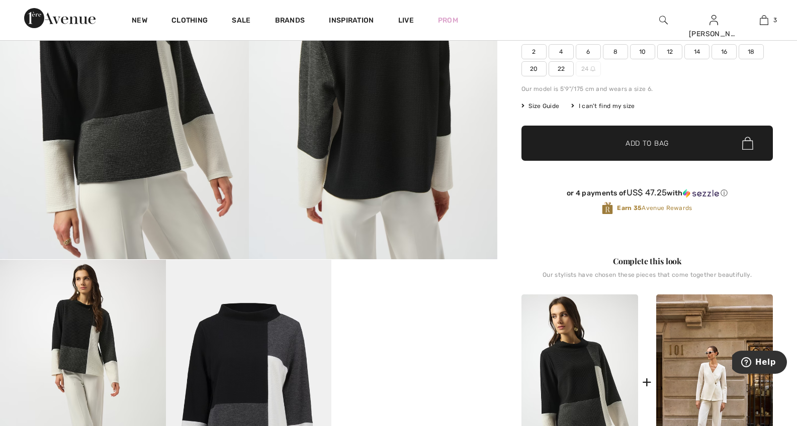
scroll to position [112, 0]
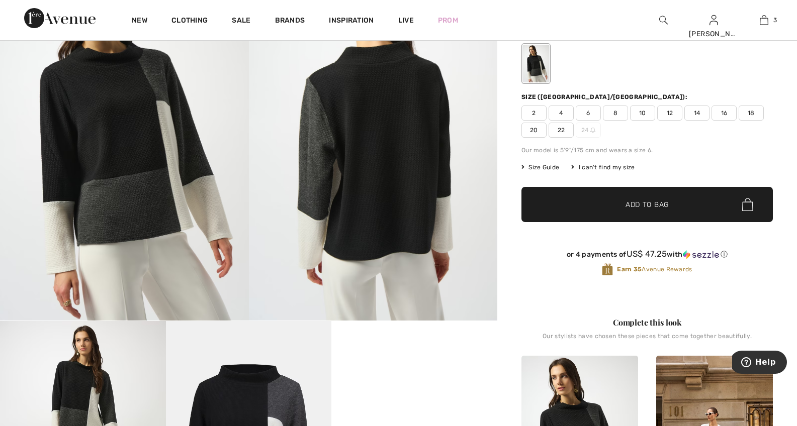
click at [550, 164] on span "Size Guide" at bounding box center [540, 167] width 38 height 9
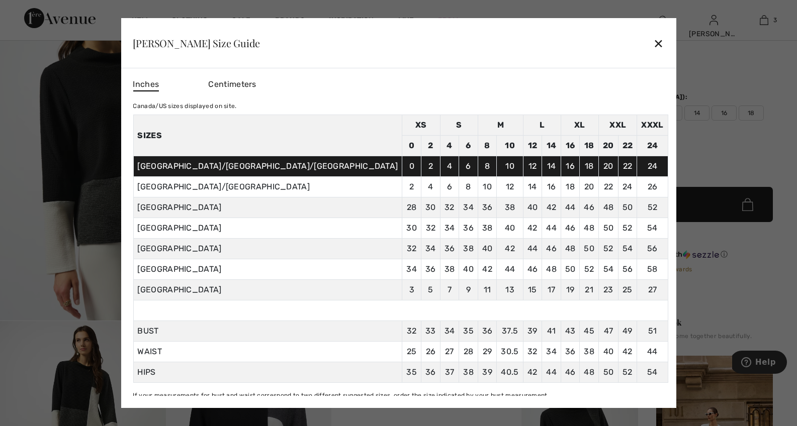
click at [653, 45] on div "✕" at bounding box center [658, 43] width 11 height 21
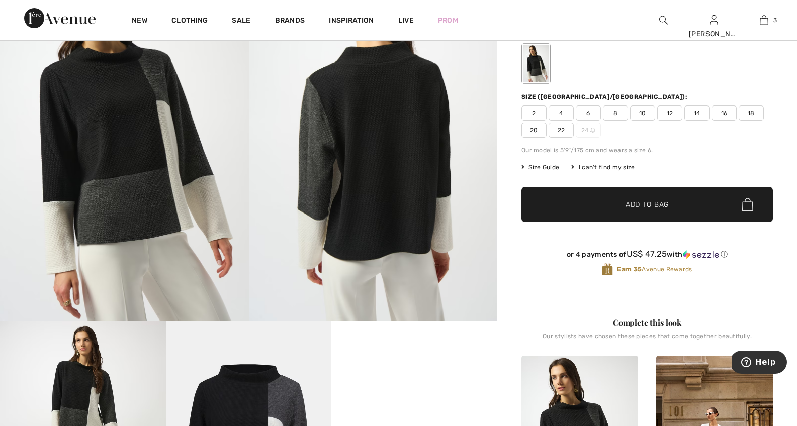
click at [667, 112] on span "12" at bounding box center [669, 113] width 25 height 15
click at [647, 201] on span "Add to Bag" at bounding box center [647, 205] width 43 height 11
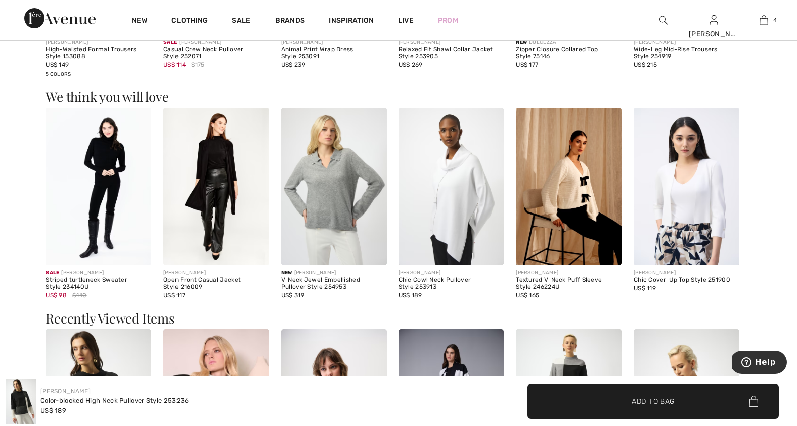
scroll to position [1072, 0]
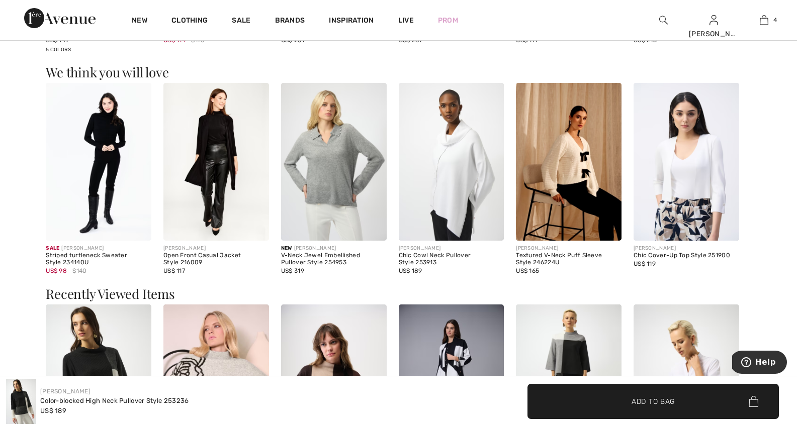
click at [578, 157] on img at bounding box center [569, 162] width 106 height 158
click at [583, 161] on img at bounding box center [569, 162] width 106 height 158
click at [577, 150] on img at bounding box center [569, 162] width 106 height 158
click at [568, 252] on div "Textured V-Neck Puff Sleeve Style 246224U" at bounding box center [569, 259] width 106 height 14
click at [591, 152] on img at bounding box center [569, 162] width 106 height 158
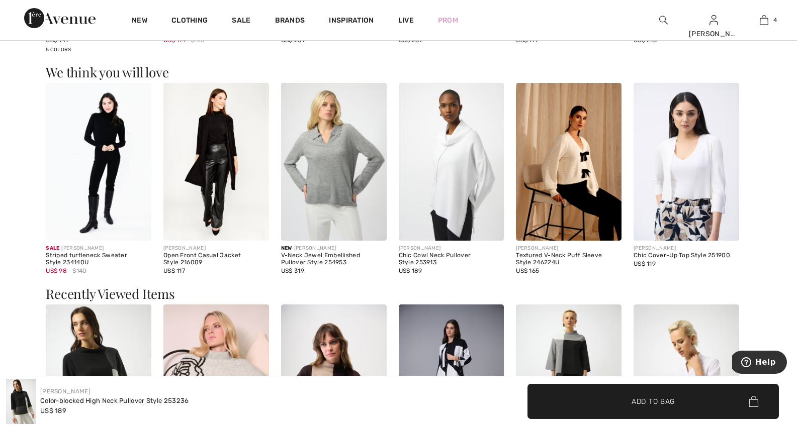
scroll to position [1104, 0]
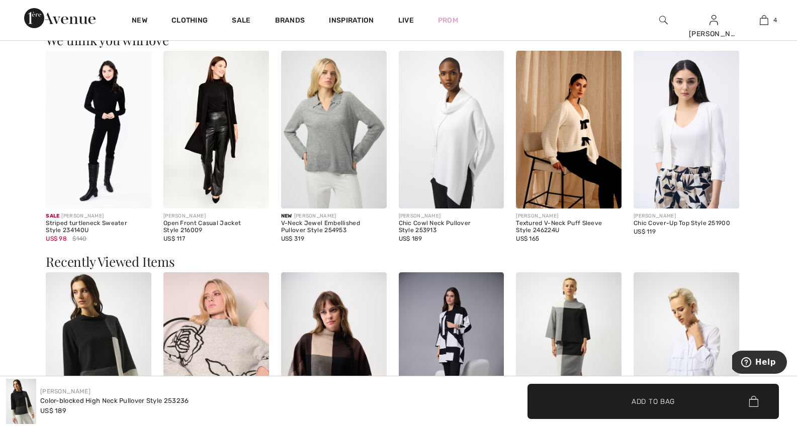
click at [591, 152] on img at bounding box center [569, 130] width 106 height 158
click at [586, 141] on img at bounding box center [569, 130] width 106 height 158
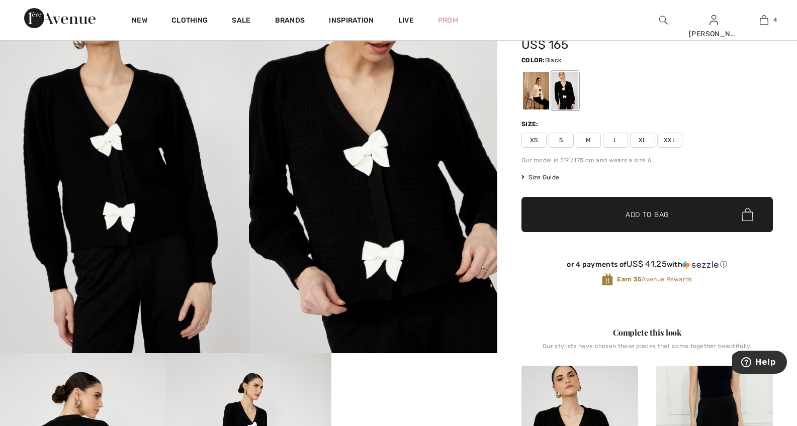
scroll to position [18, 0]
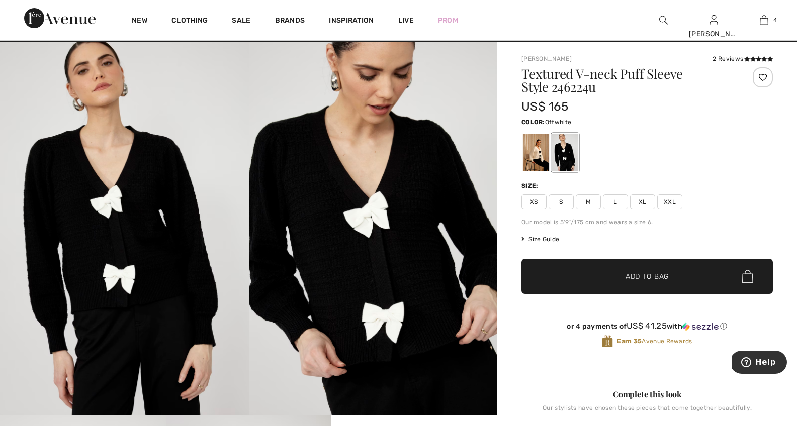
click at [532, 153] on div at bounding box center [536, 153] width 26 height 38
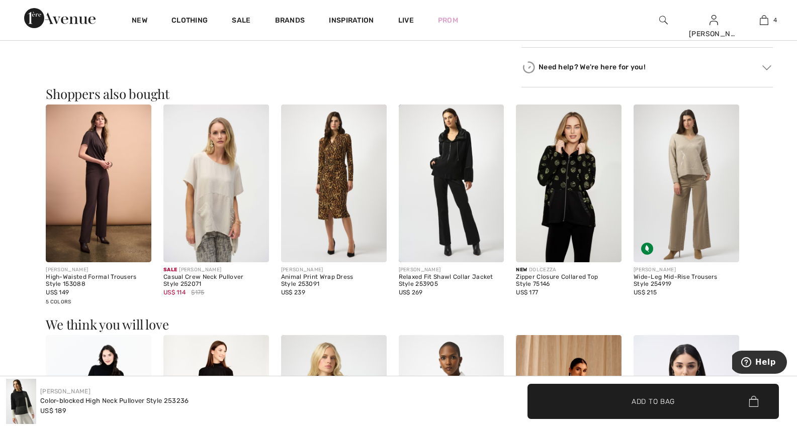
scroll to position [890, 0]
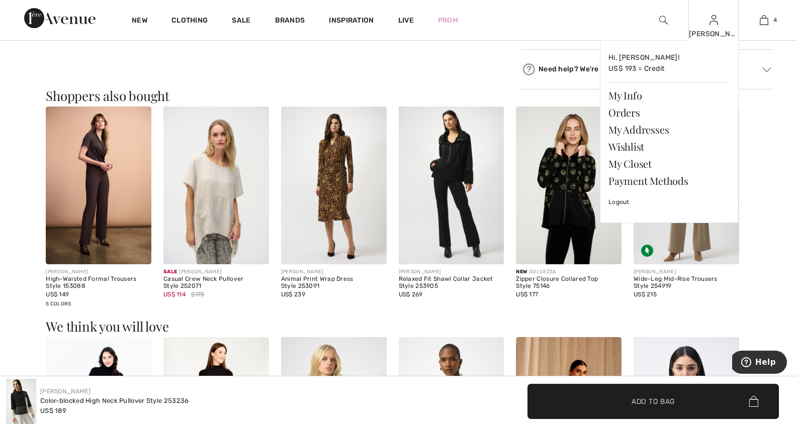
click at [712, 19] on img at bounding box center [714, 20] width 9 height 12
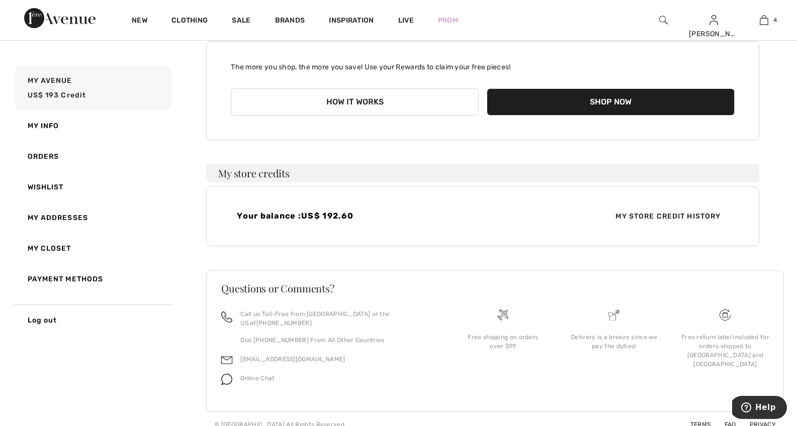
scroll to position [105, 0]
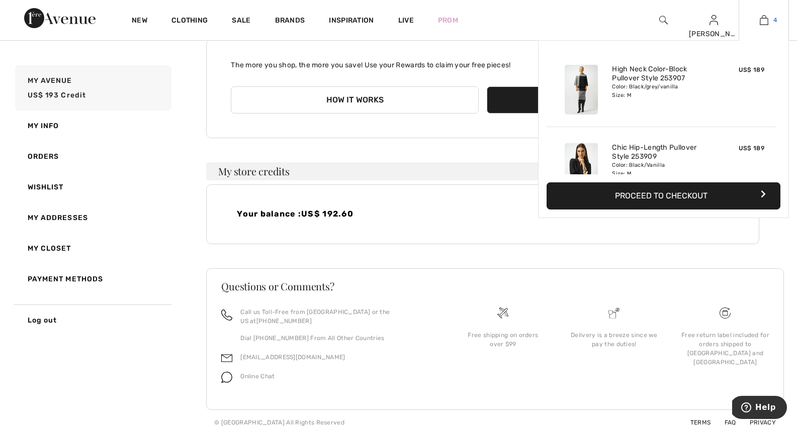
click at [762, 19] on img at bounding box center [764, 20] width 9 height 12
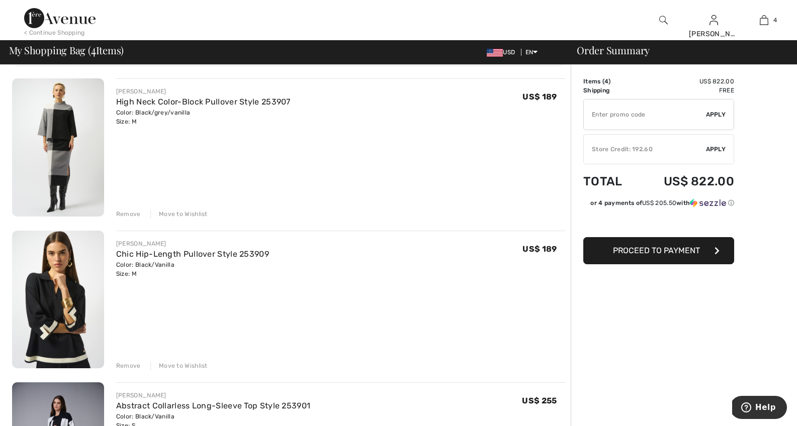
scroll to position [79, 0]
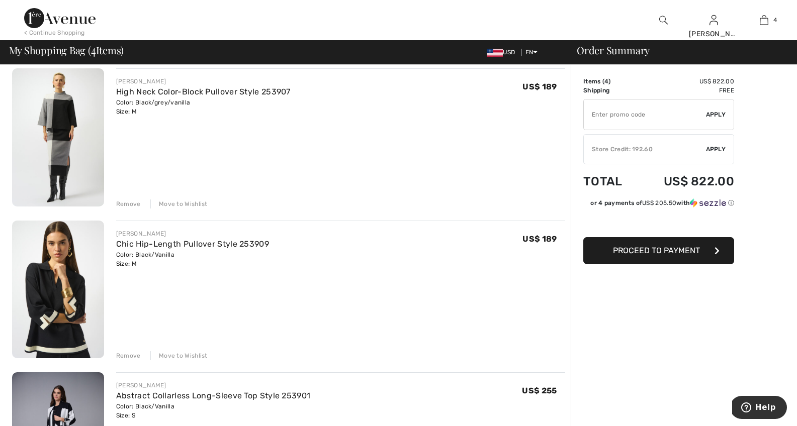
click at [65, 305] on img at bounding box center [58, 290] width 92 height 138
click at [195, 243] on link "Chic Hip-Length Pullover Style 253909" at bounding box center [192, 244] width 153 height 10
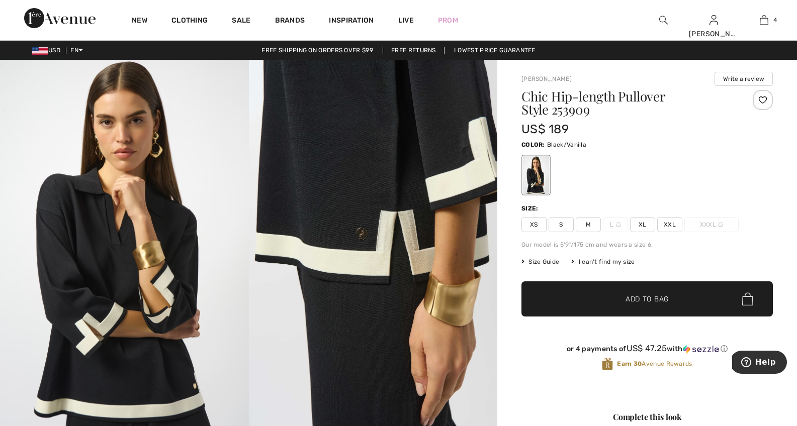
click at [361, 265] on img at bounding box center [373, 246] width 249 height 373
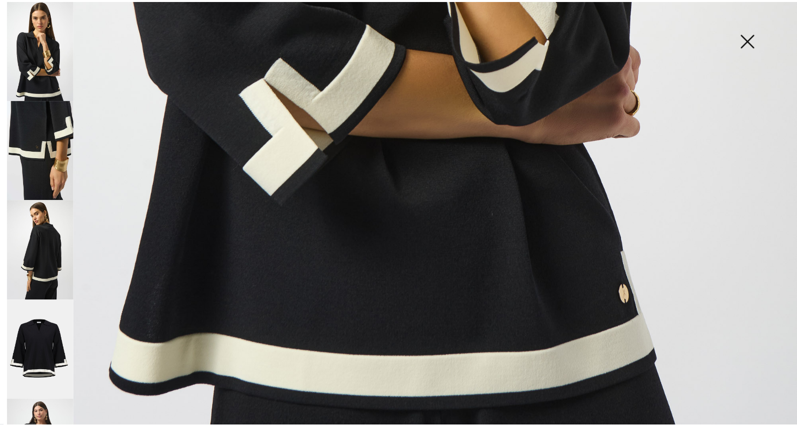
scroll to position [764, 0]
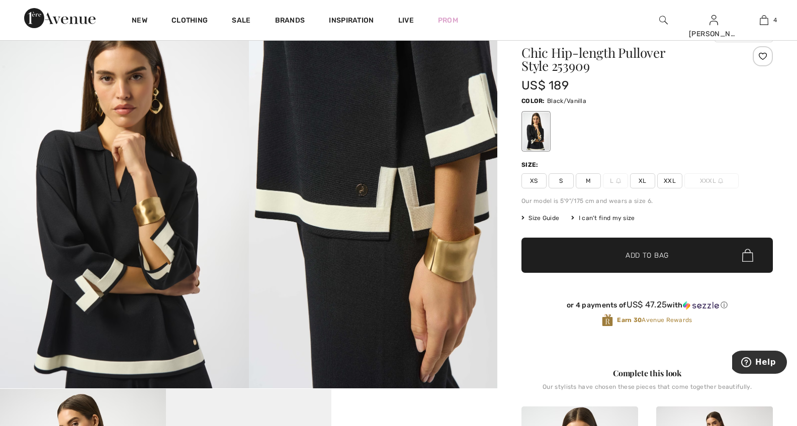
scroll to position [56, 0]
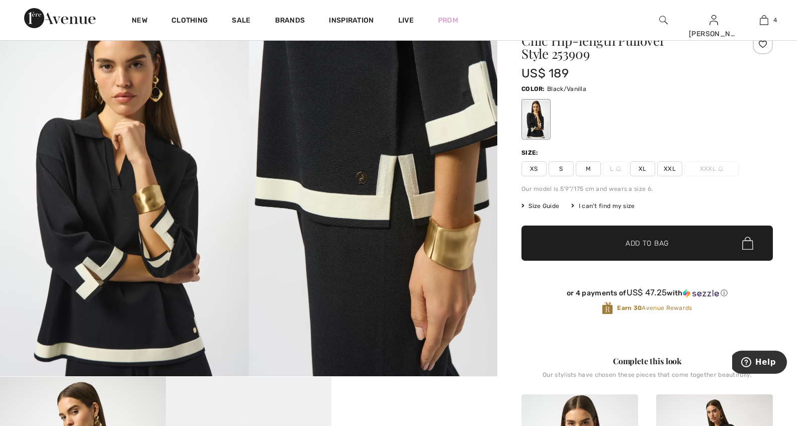
click at [588, 169] on span "M" at bounding box center [588, 168] width 25 height 15
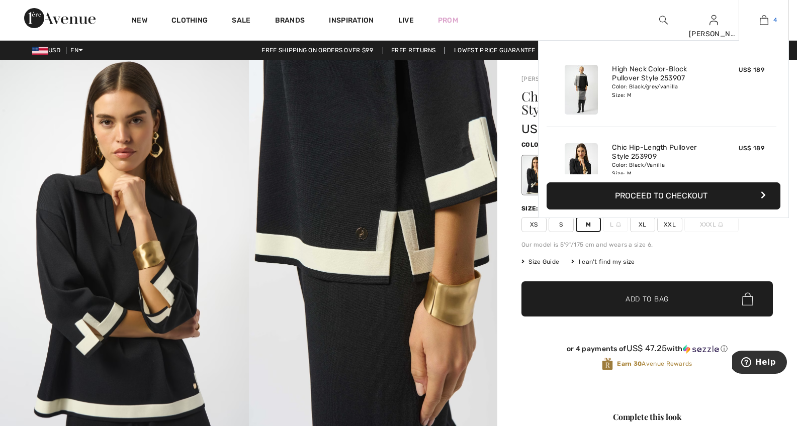
click at [766, 21] on img at bounding box center [764, 20] width 9 height 12
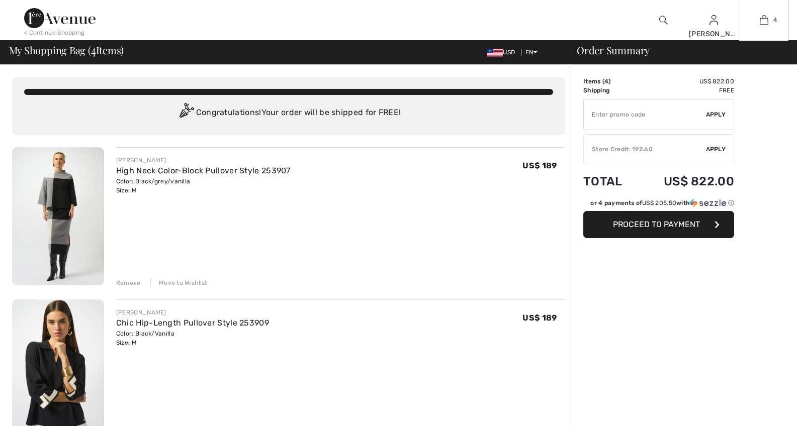
checkbox input "true"
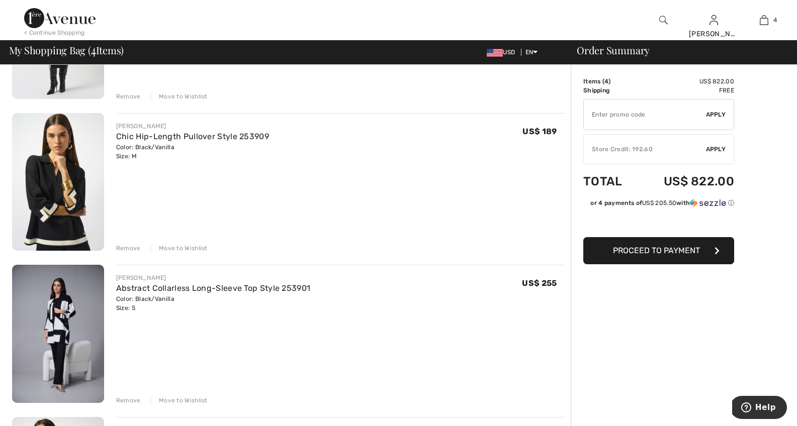
scroll to position [261, 0]
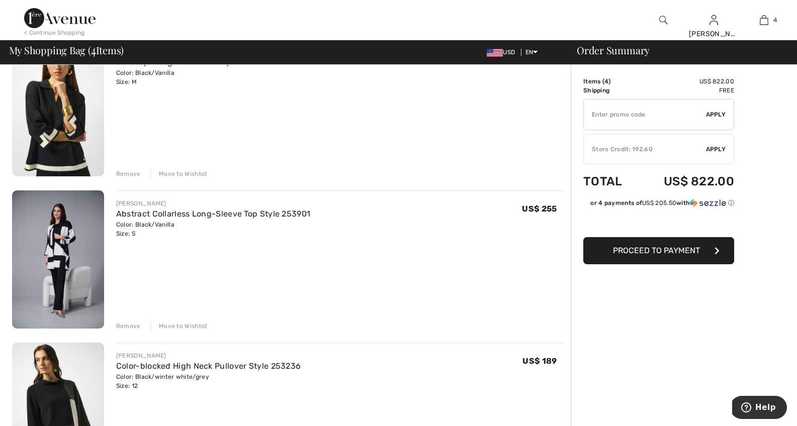
click at [133, 324] on div "Remove" at bounding box center [128, 326] width 25 height 9
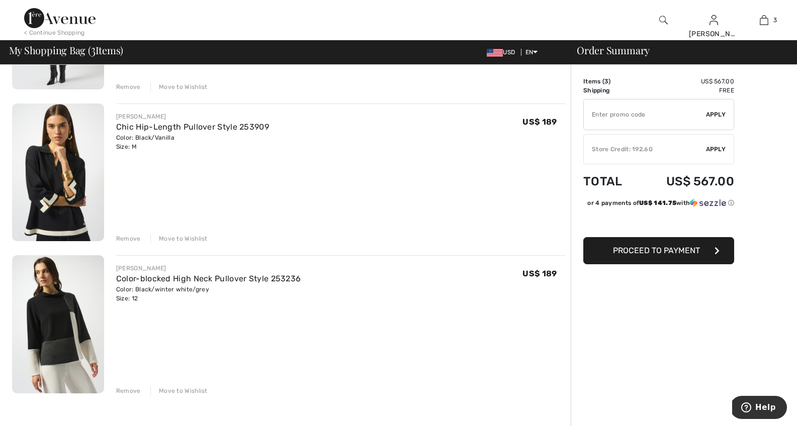
scroll to position [198, 0]
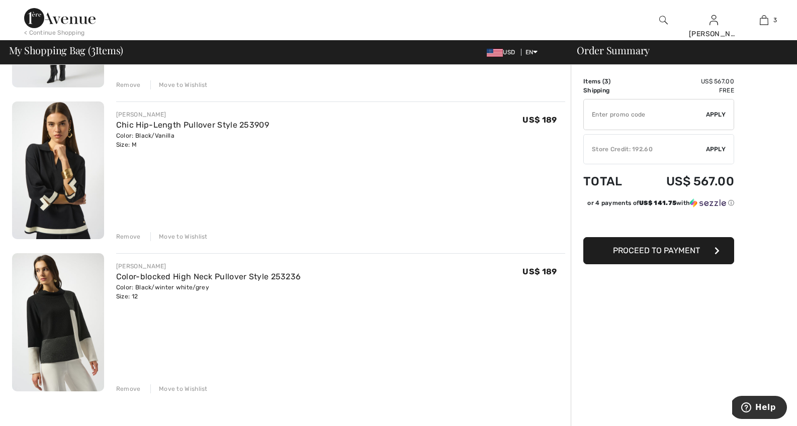
click at [67, 290] on img at bounding box center [58, 322] width 92 height 138
click at [183, 276] on link "Color-blocked High Neck Pullover Style 253236" at bounding box center [208, 277] width 185 height 10
click at [52, 285] on img at bounding box center [58, 322] width 92 height 138
click at [51, 87] on img at bounding box center [58, 18] width 92 height 138
